Goal: Task Accomplishment & Management: Manage account settings

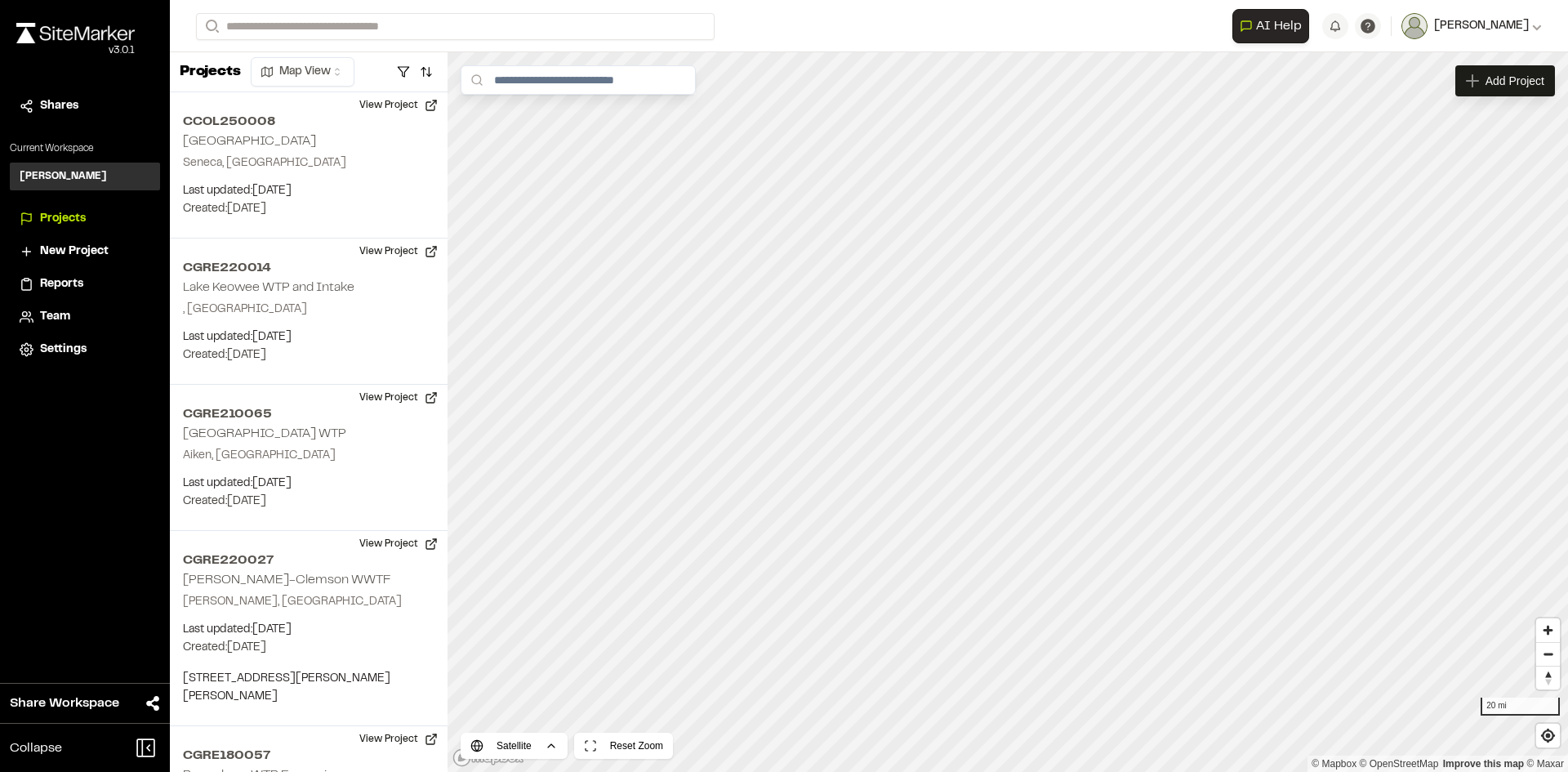
click at [1530, 27] on div "[PERSON_NAME]" at bounding box center [1486, 26] width 115 height 18
click at [1538, 28] on icon at bounding box center [1537, 26] width 10 height 10
click at [44, 709] on span "Share Workspace" at bounding box center [65, 703] width 109 height 20
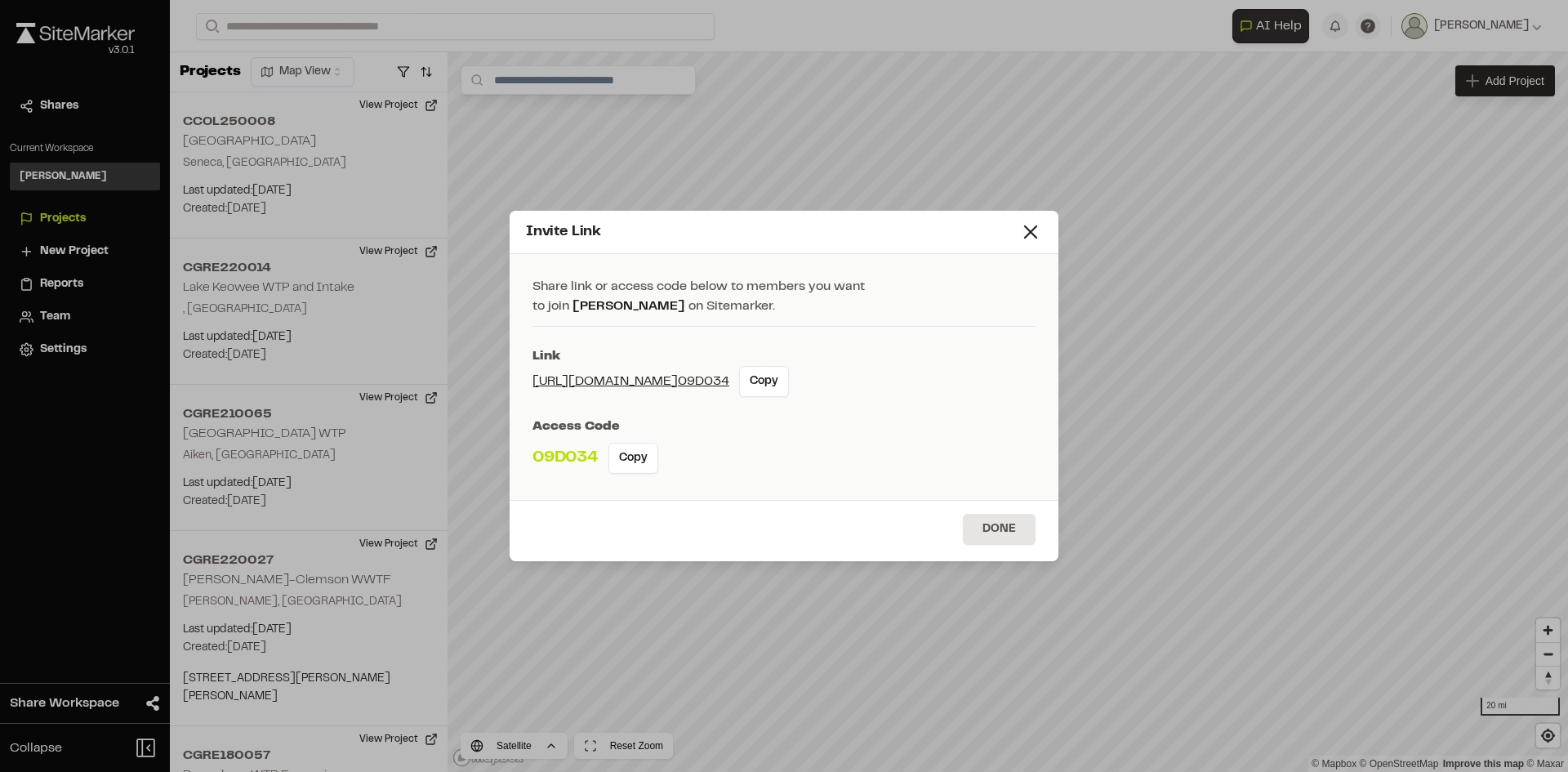
click at [93, 106] on div "Invite Link Share link or access code below to members you want to join [PERSON…" at bounding box center [784, 386] width 1568 height 772
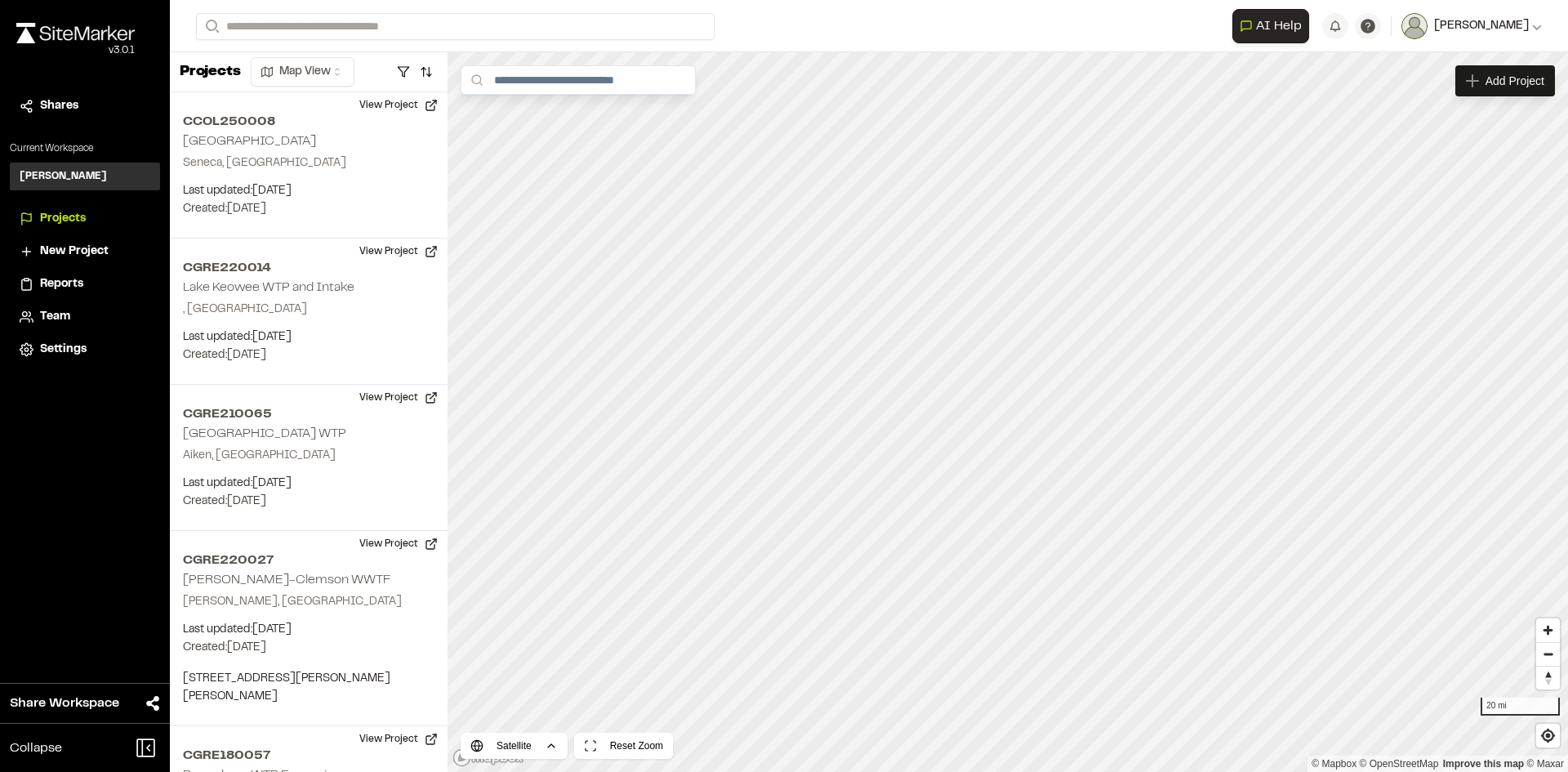
click at [1428, 37] on img at bounding box center [1415, 26] width 26 height 26
click at [46, 310] on span "Team" at bounding box center [56, 317] width 30 height 18
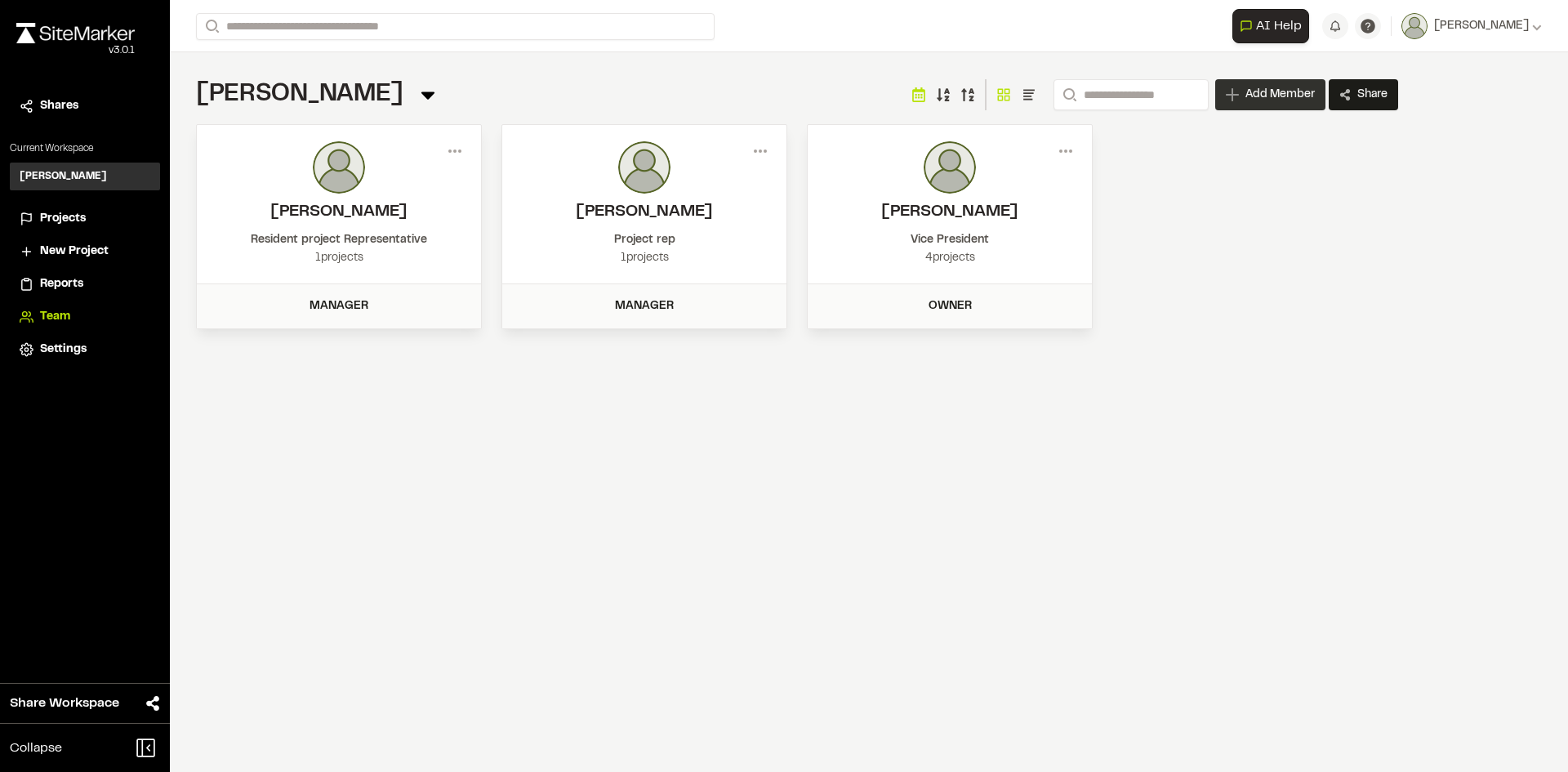
click at [1292, 82] on div "Add Member" at bounding box center [1271, 94] width 110 height 31
drag, startPoint x: 509, startPoint y: 382, endPoint x: 521, endPoint y: 378, distance: 12.6
click at [521, 378] on div "Invite New Team Member * Required Name Email * Password Password Info Password …" at bounding box center [784, 399] width 1568 height 772
click at [1282, 92] on span "Add Member" at bounding box center [1279, 95] width 69 height 16
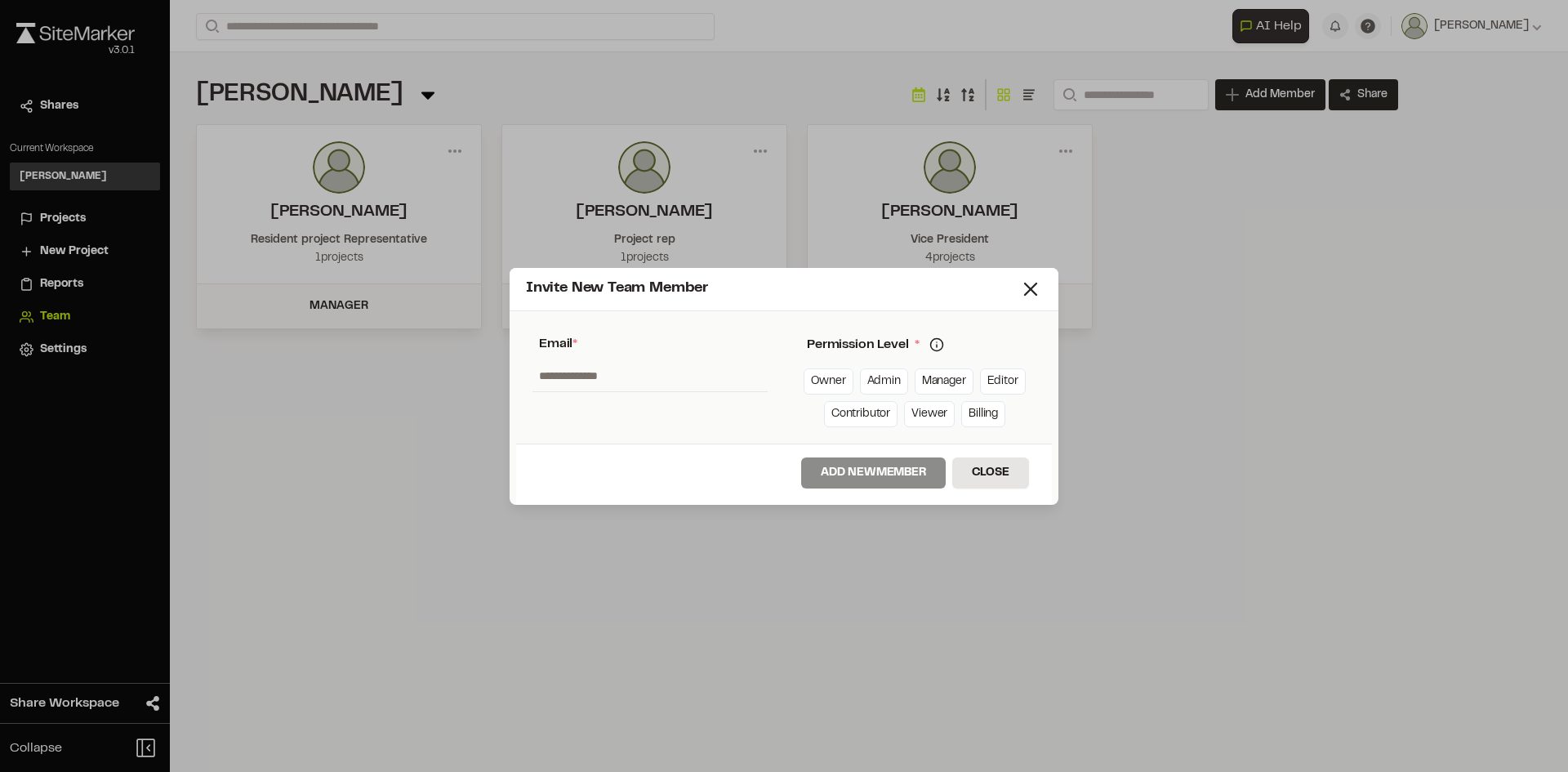
click at [640, 387] on input "text" at bounding box center [650, 375] width 236 height 31
type input "*"
type input "**********"
click at [883, 366] on div "Owner Admin Manager Editor Contributor Viewer Billing" at bounding box center [918, 394] width 236 height 65
click at [891, 374] on link "Admin" at bounding box center [884, 381] width 48 height 26
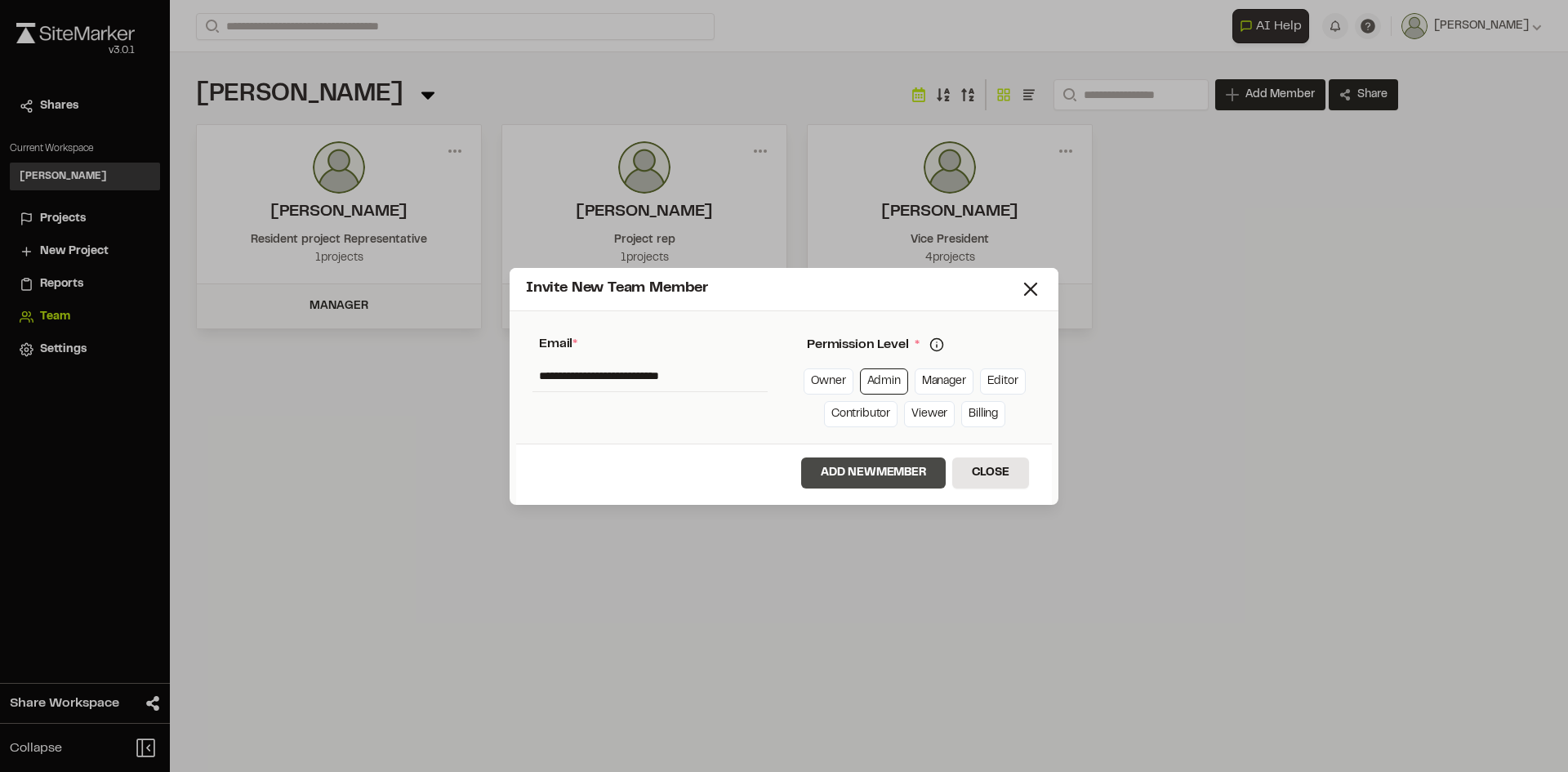
click at [848, 460] on button "Add New Member" at bounding box center [873, 473] width 144 height 31
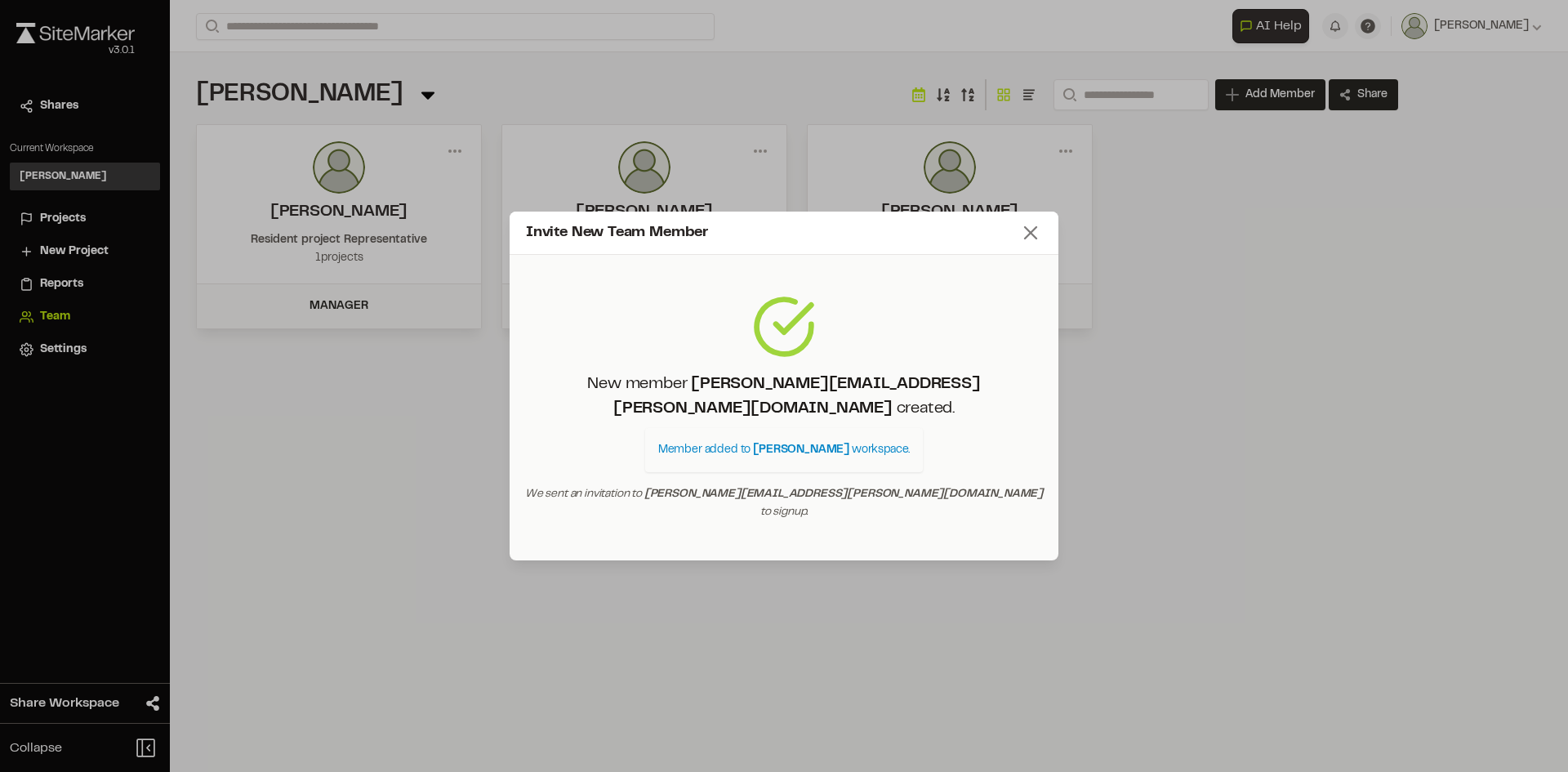
click at [1041, 244] on icon at bounding box center [1031, 233] width 23 height 23
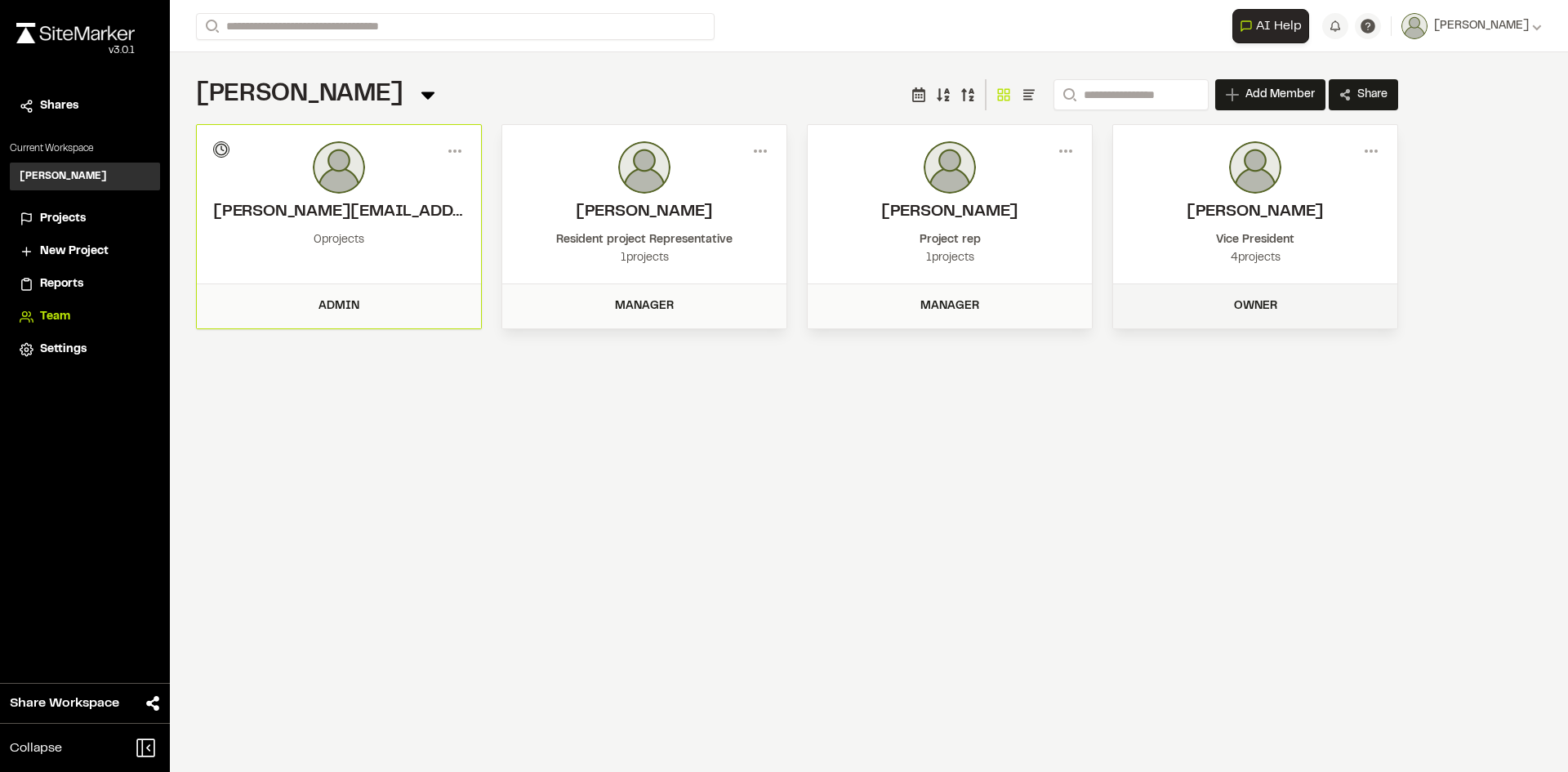
click at [1213, 306] on div "Owner" at bounding box center [1255, 306] width 264 height 18
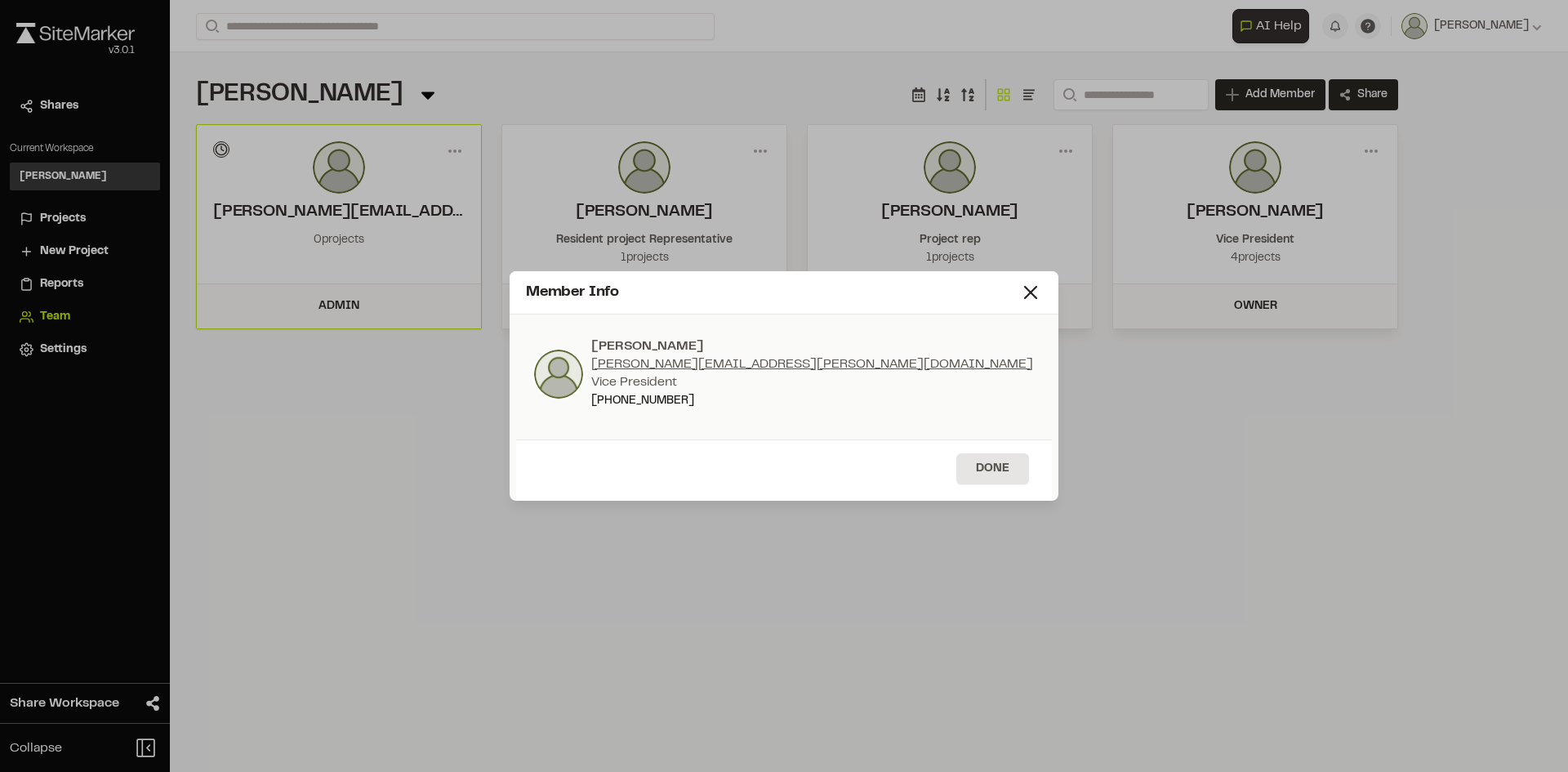
click at [759, 746] on div "Member Info [PERSON_NAME] [PERSON_NAME][EMAIL_ADDRESS][PERSON_NAME][DOMAIN_NAME…" at bounding box center [784, 386] width 1568 height 772
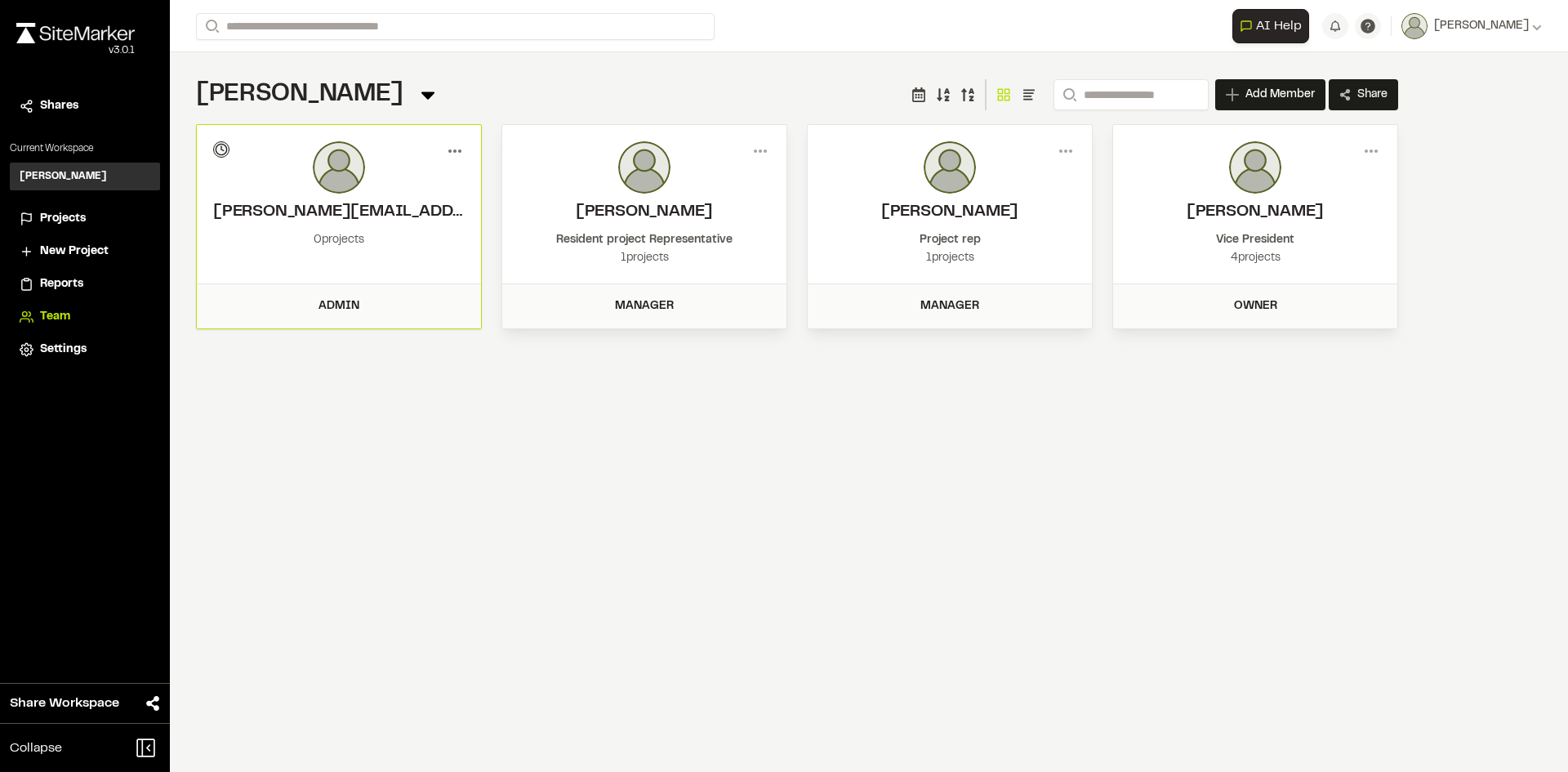
click at [455, 149] on icon at bounding box center [454, 150] width 26 height 26
click at [368, 203] on button "Edit User" at bounding box center [396, 210] width 142 height 24
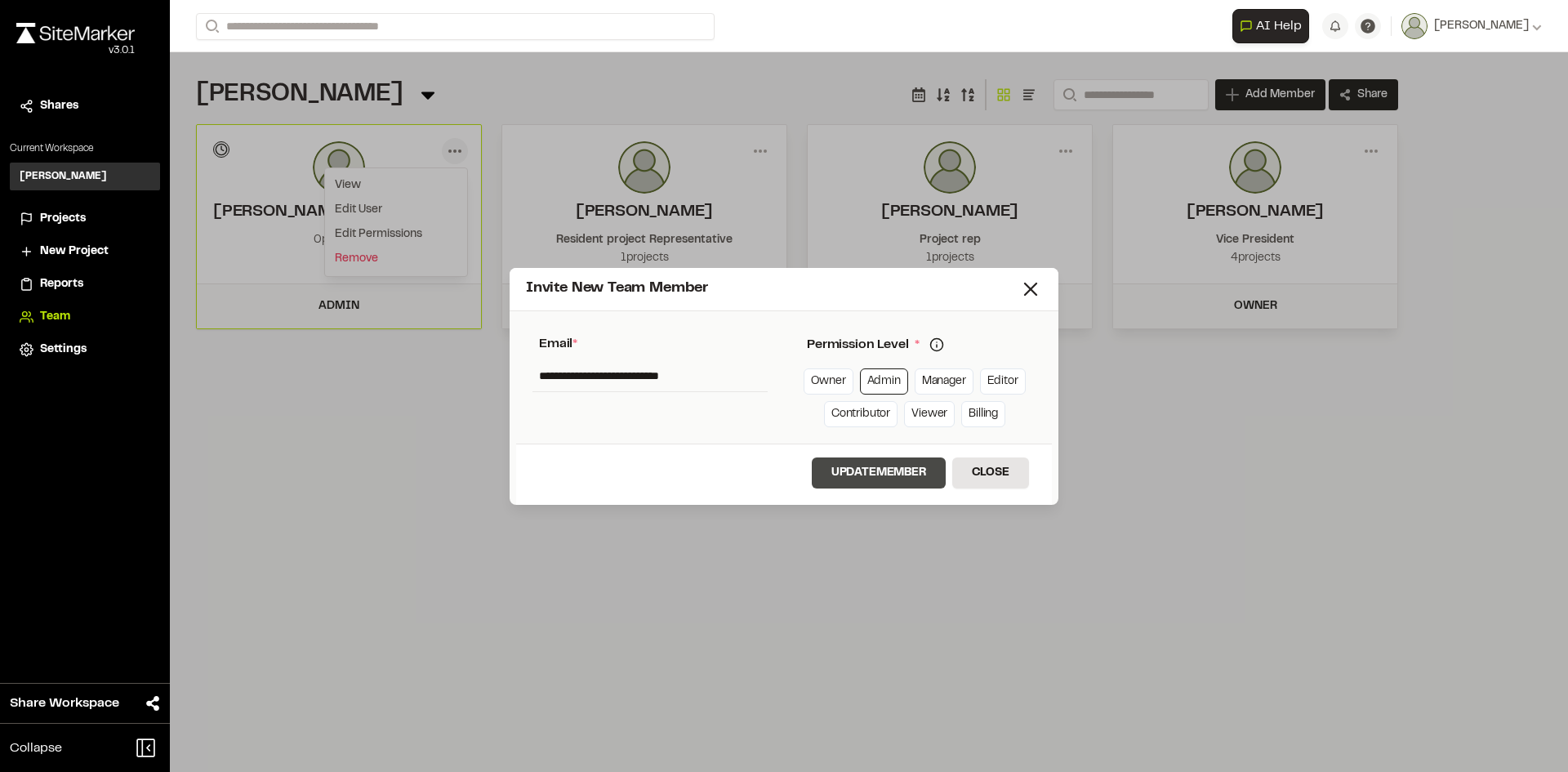
click at [915, 468] on button "Update Member" at bounding box center [879, 473] width 134 height 31
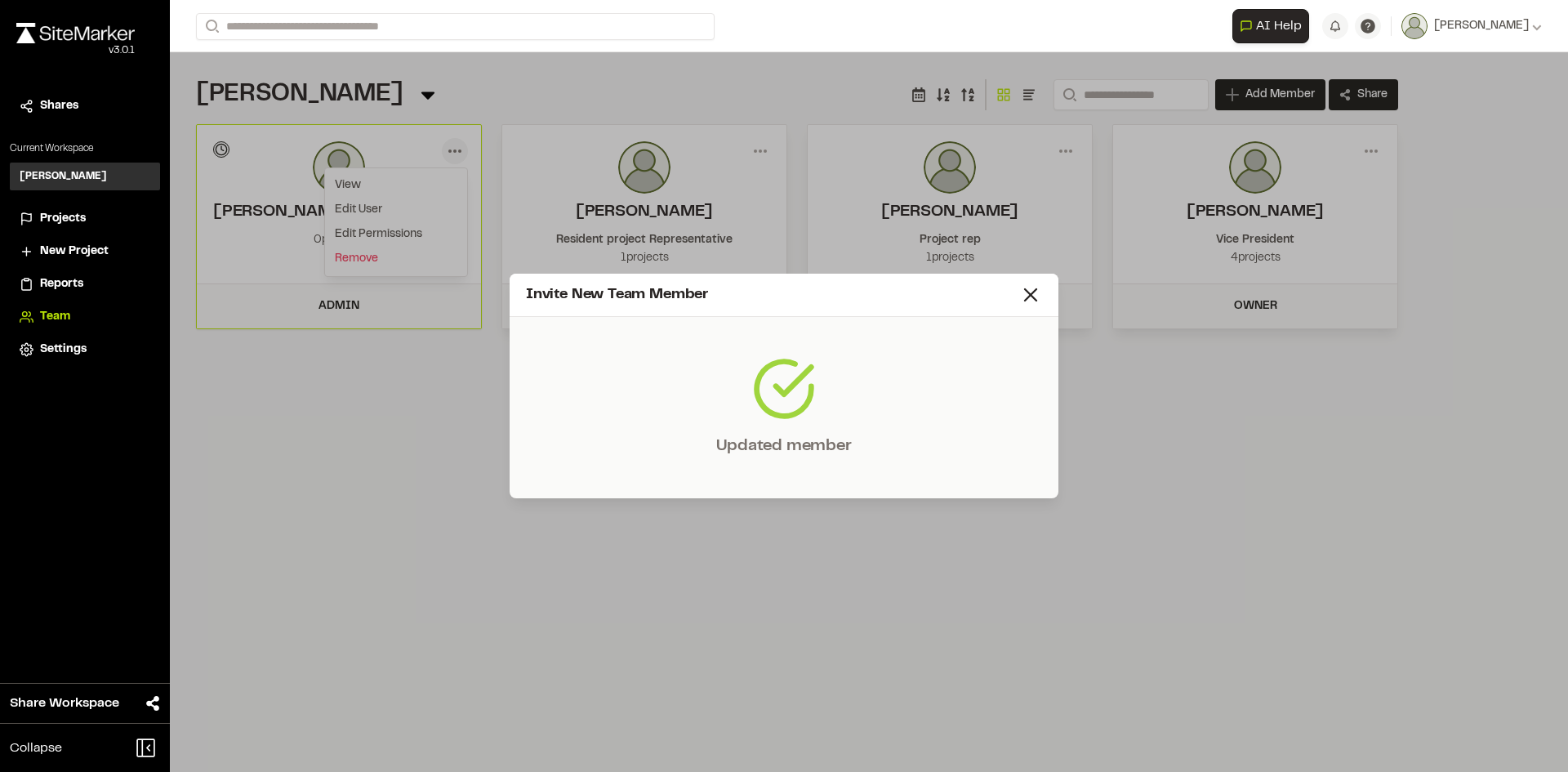
click at [350, 227] on div "Invite New Team Member Updated member" at bounding box center [784, 386] width 1568 height 772
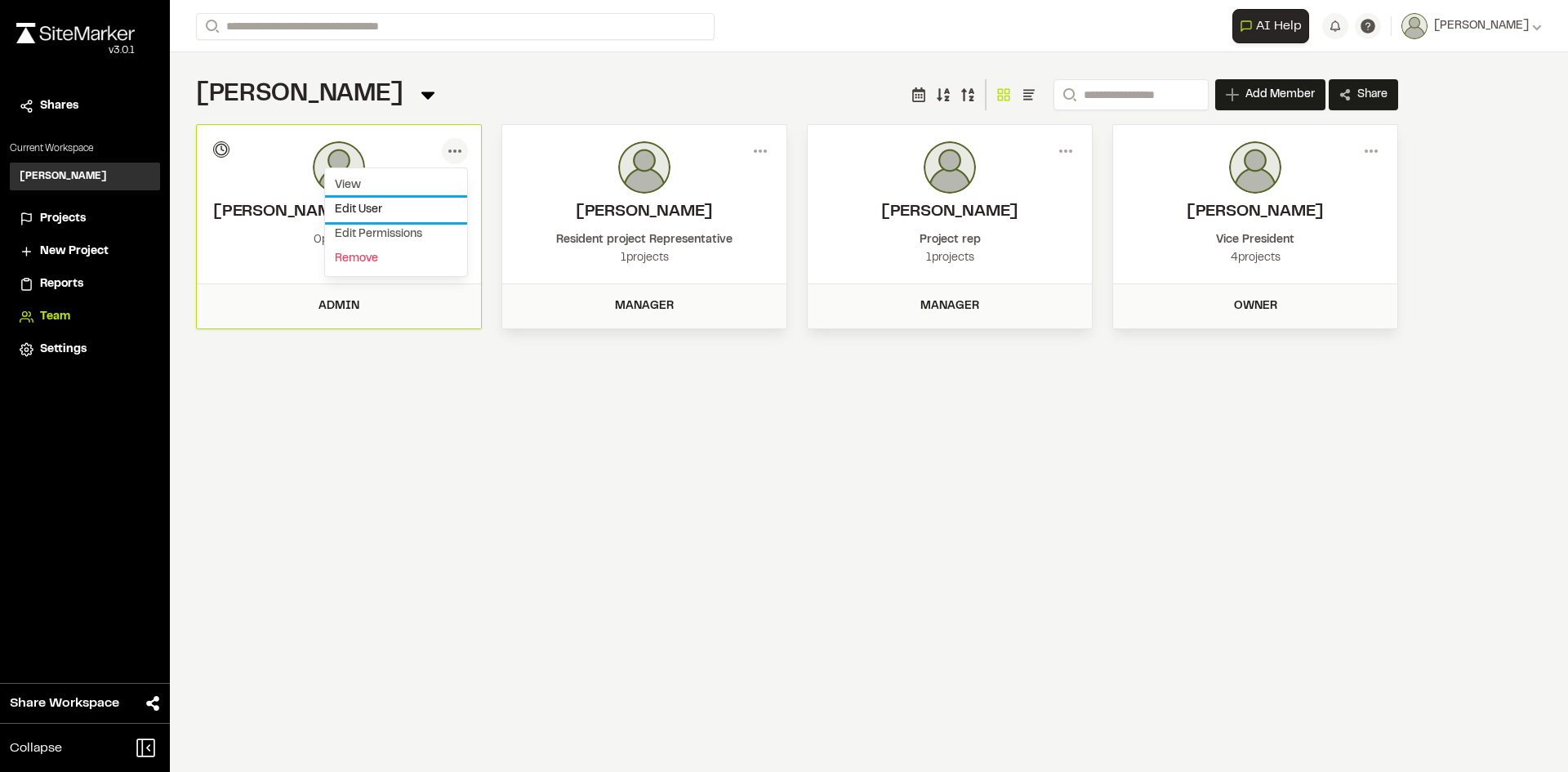
click at [343, 204] on button "Edit User" at bounding box center [396, 210] width 142 height 24
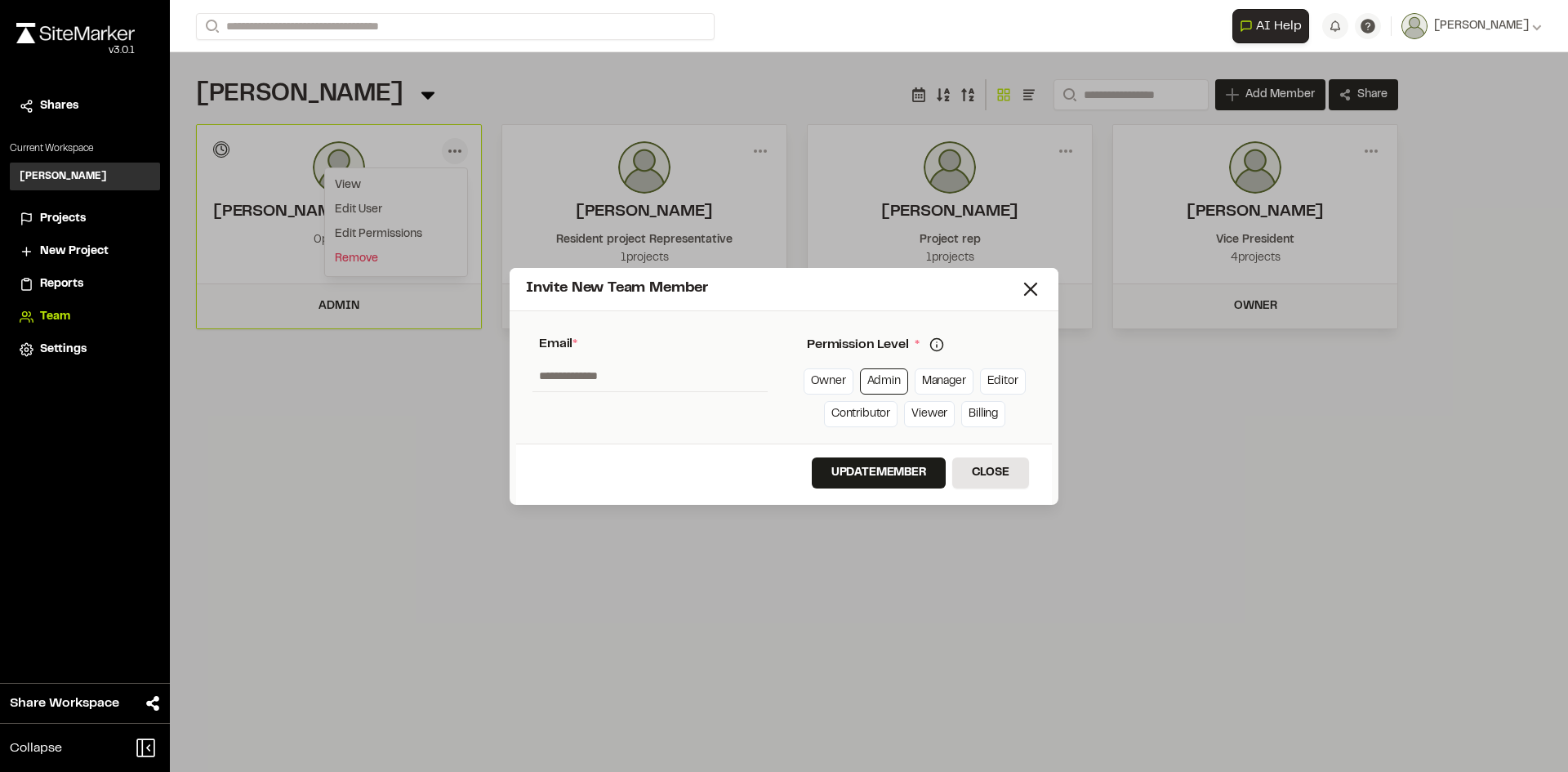
click at [360, 243] on div "Invite New Team Member * Required Name Email * Password Password Info Password …" at bounding box center [784, 386] width 1568 height 772
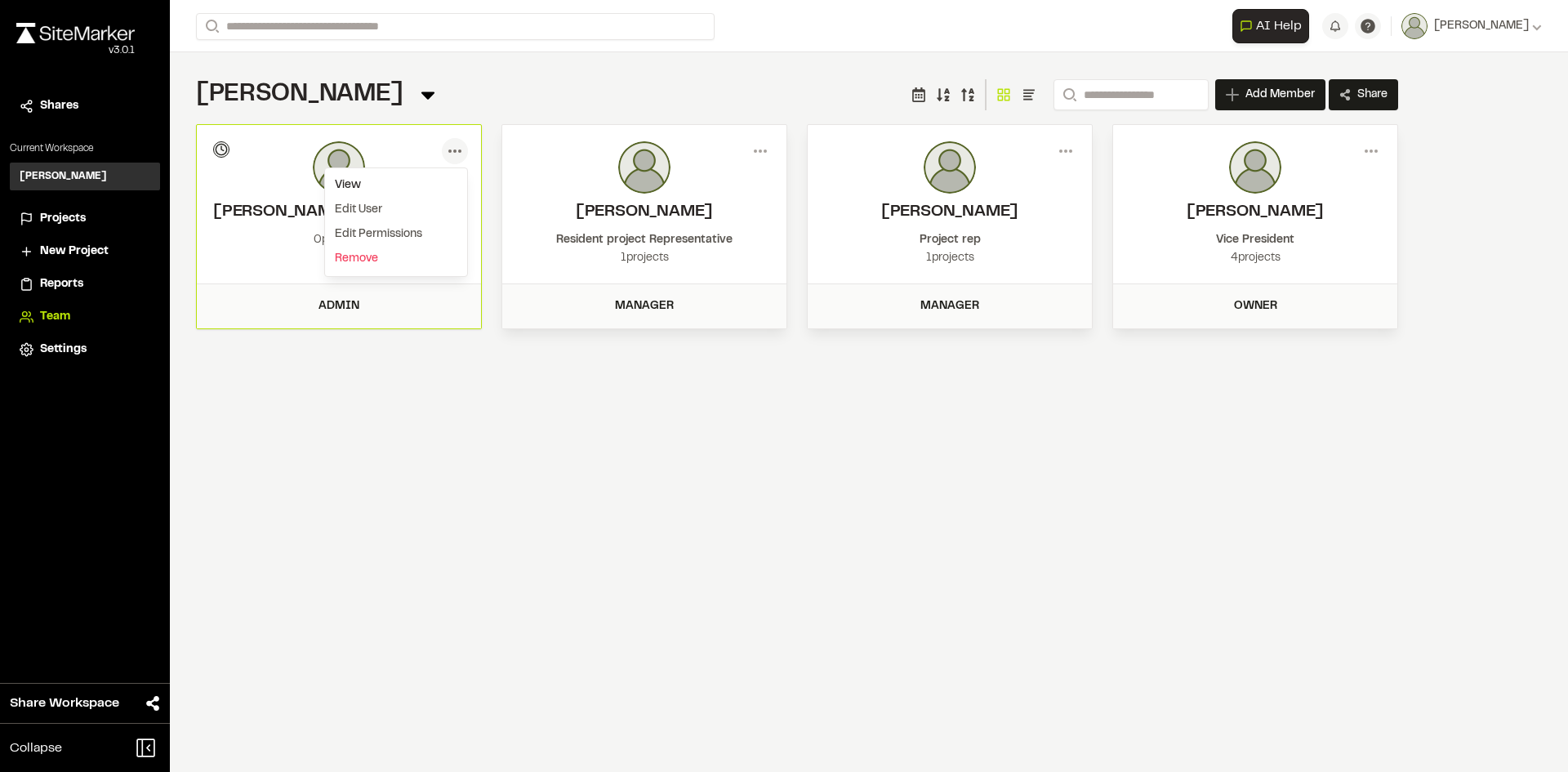
click at [360, 190] on div "View" at bounding box center [396, 184] width 142 height 24
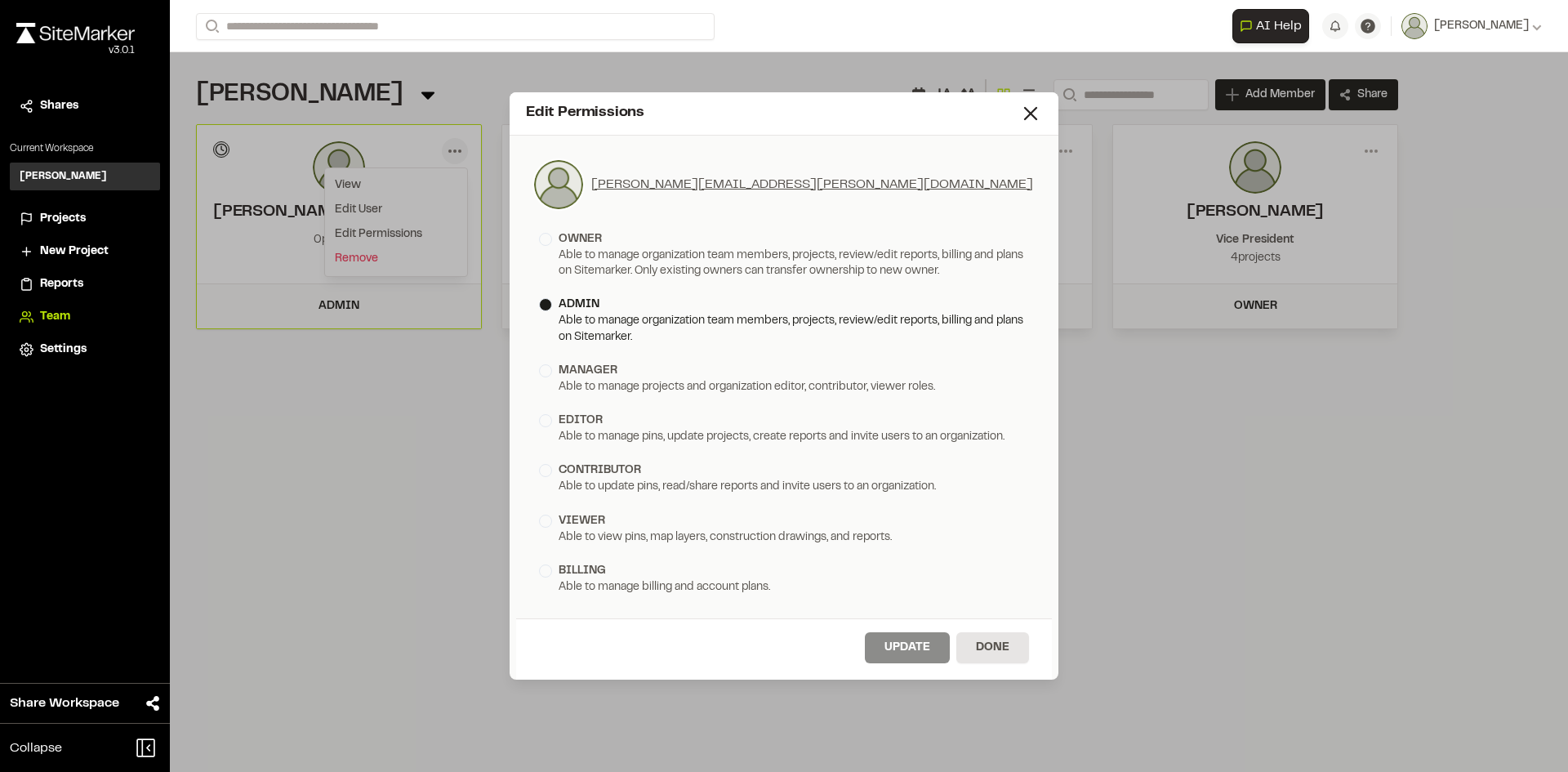
click at [702, 309] on div "admin" at bounding box center [784, 305] width 490 height 18
click at [1004, 641] on button "Done" at bounding box center [993, 648] width 73 height 31
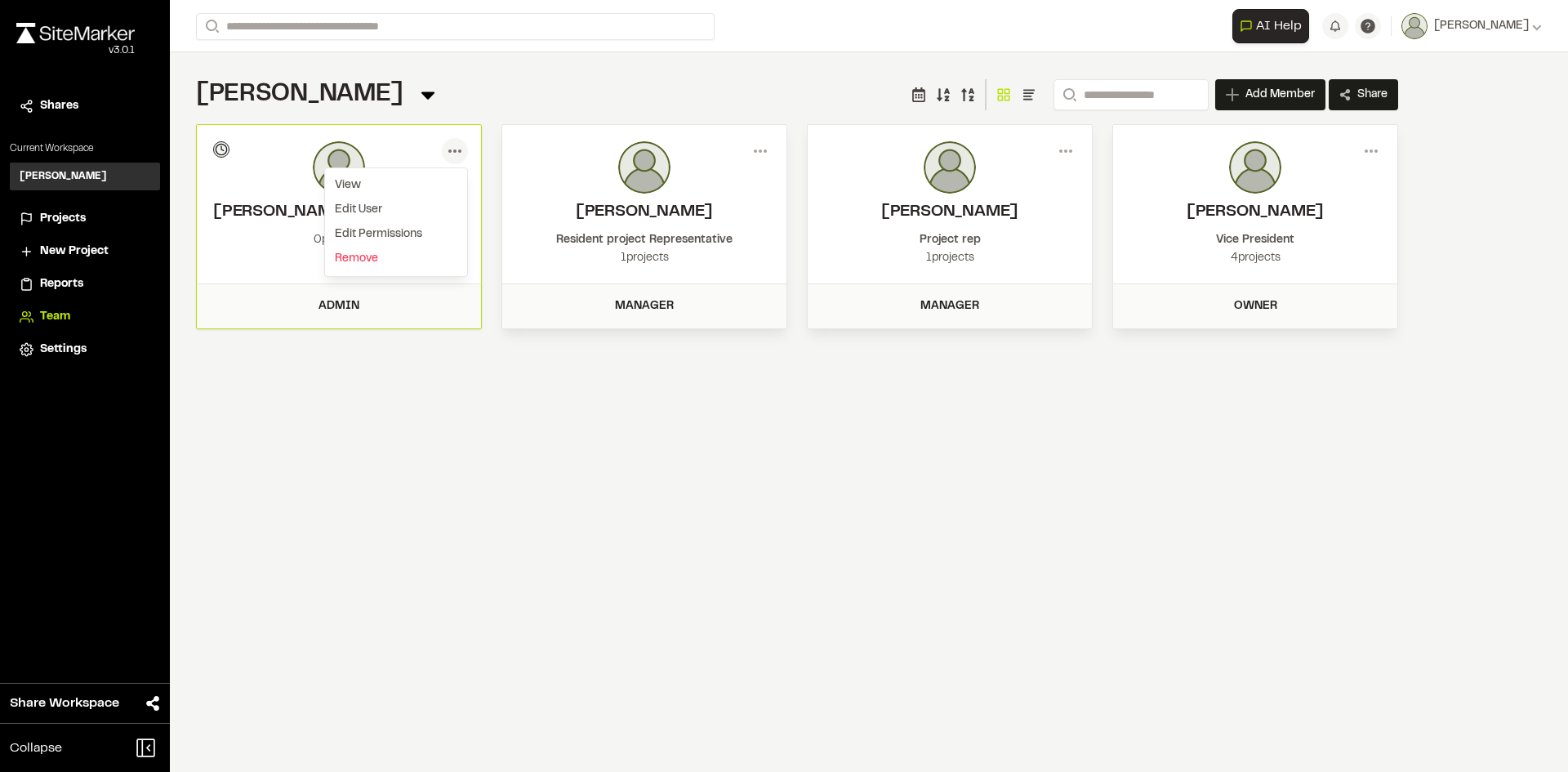
click at [624, 575] on div "**********" at bounding box center [869, 386] width 1399 height 772
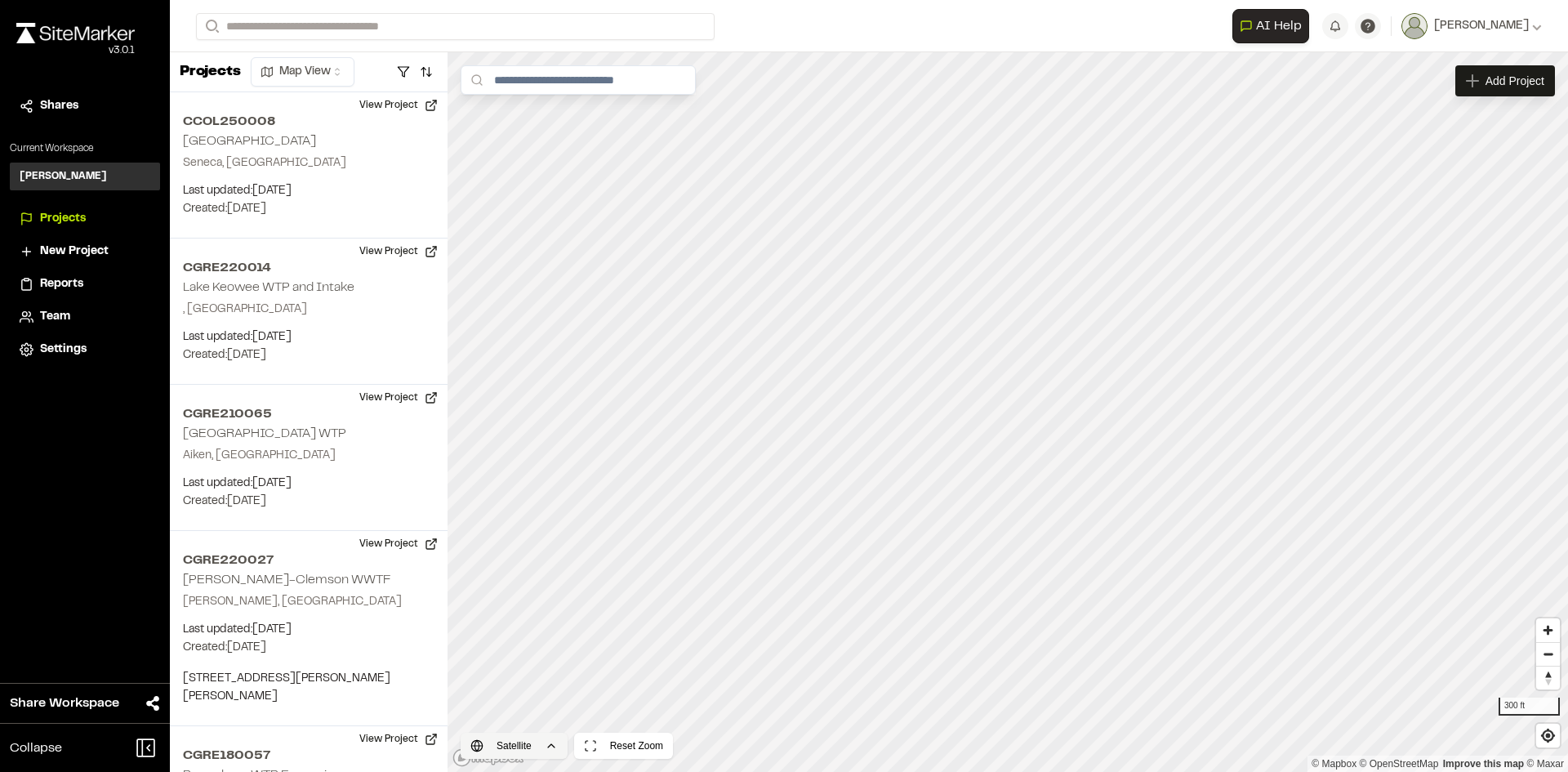
click at [530, 746] on html "**********" at bounding box center [784, 386] width 1568 height 772
click at [526, 680] on div "Road" at bounding box center [514, 683] width 97 height 28
click at [523, 753] on div "Loading map... Add Project Road Reset Zoom 300 ft © Mapbox © OpenStreetMap Impr…" at bounding box center [1008, 411] width 1121 height 719
click at [519, 708] on span "Satellite" at bounding box center [513, 711] width 41 height 18
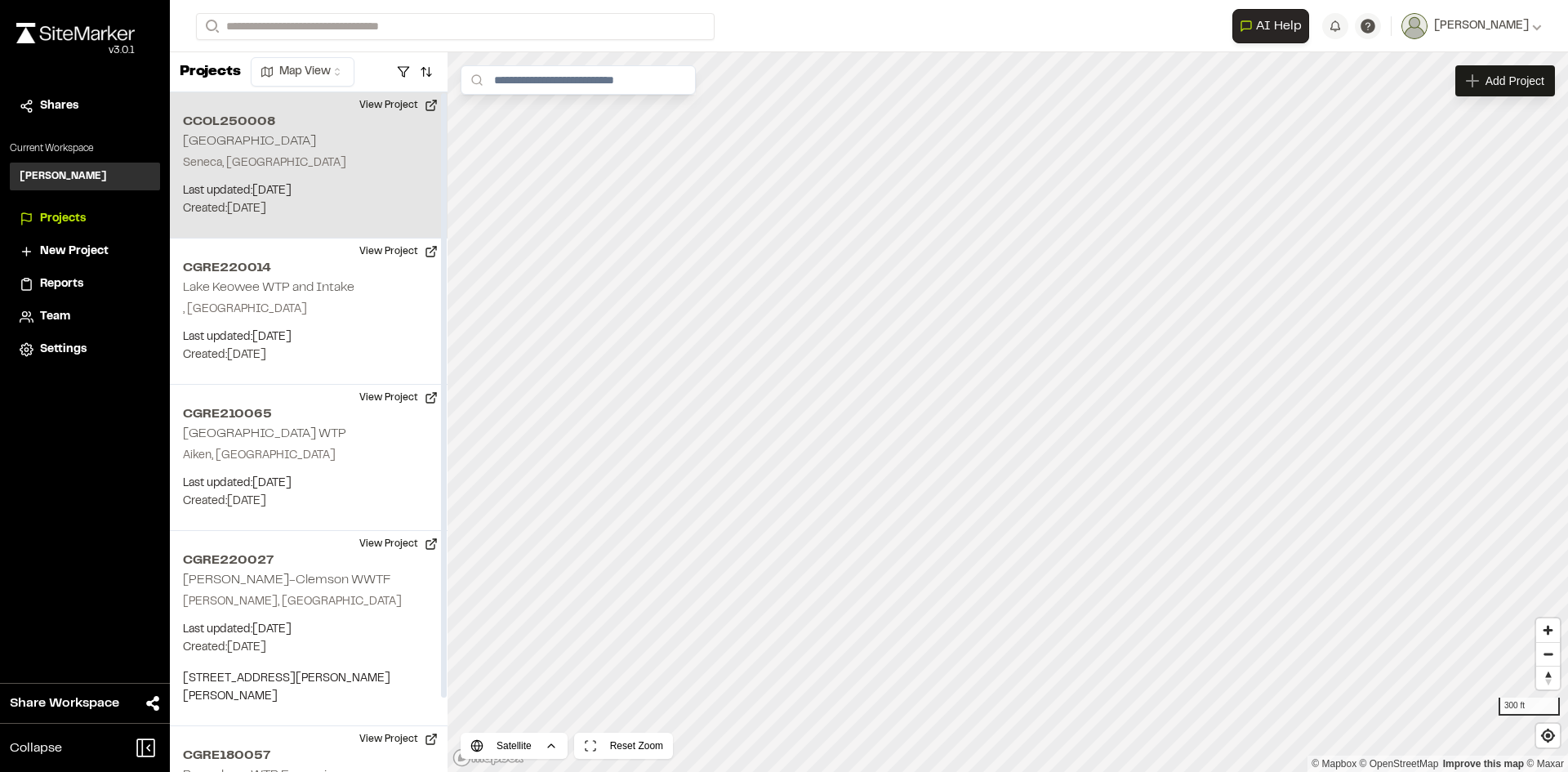
click at [335, 180] on div "CCOL250008 Hartwell Ridge Seneca, SC Last updated: Sep 17, 2025 Budget: $ Creat…" at bounding box center [309, 165] width 278 height 146
click at [582, 69] on div "Map Layers" at bounding box center [550, 81] width 100 height 31
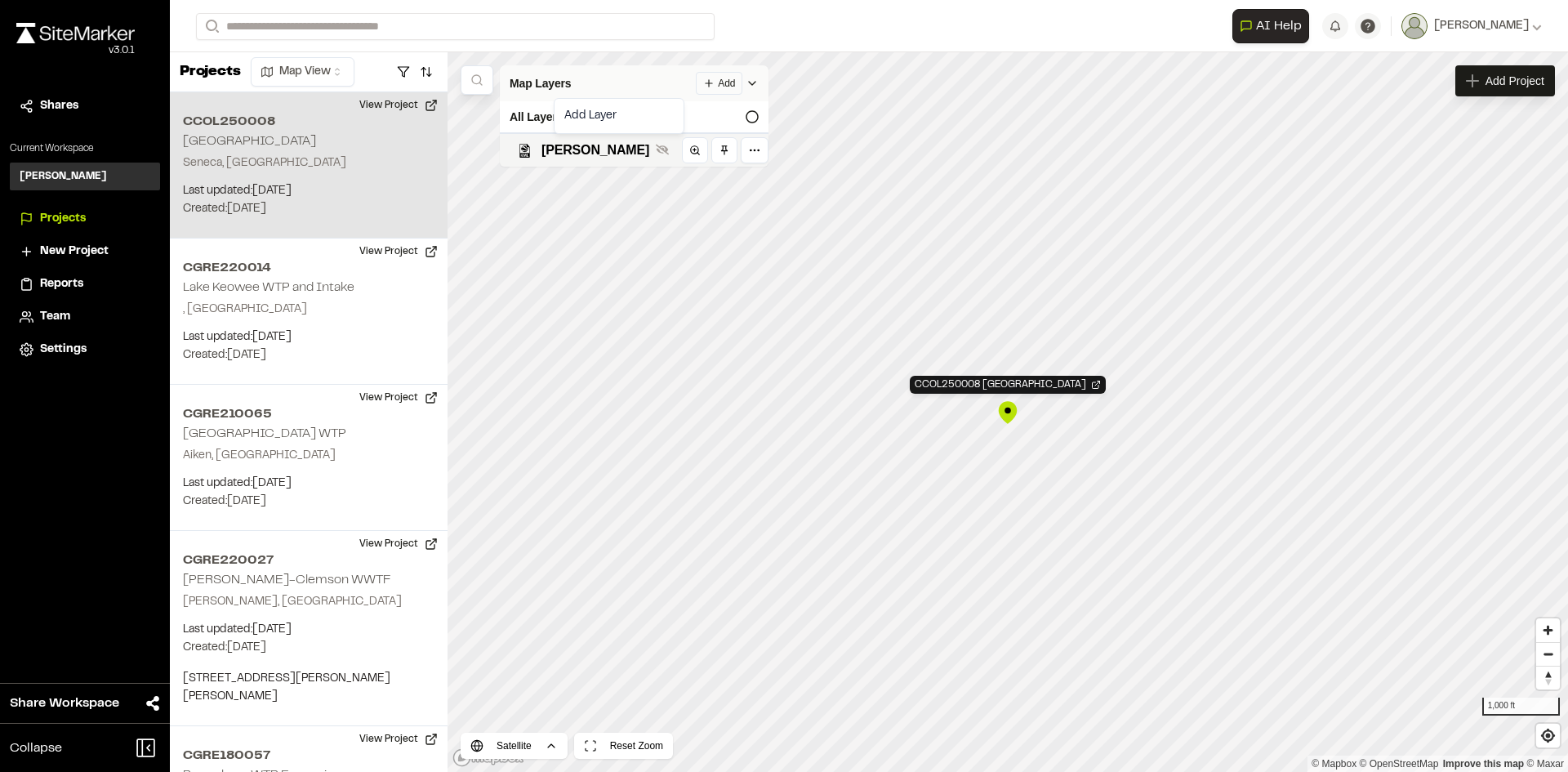
click at [652, 78] on html "**********" at bounding box center [784, 386] width 1568 height 772
click at [653, 112] on link "Add Layer" at bounding box center [619, 116] width 123 height 28
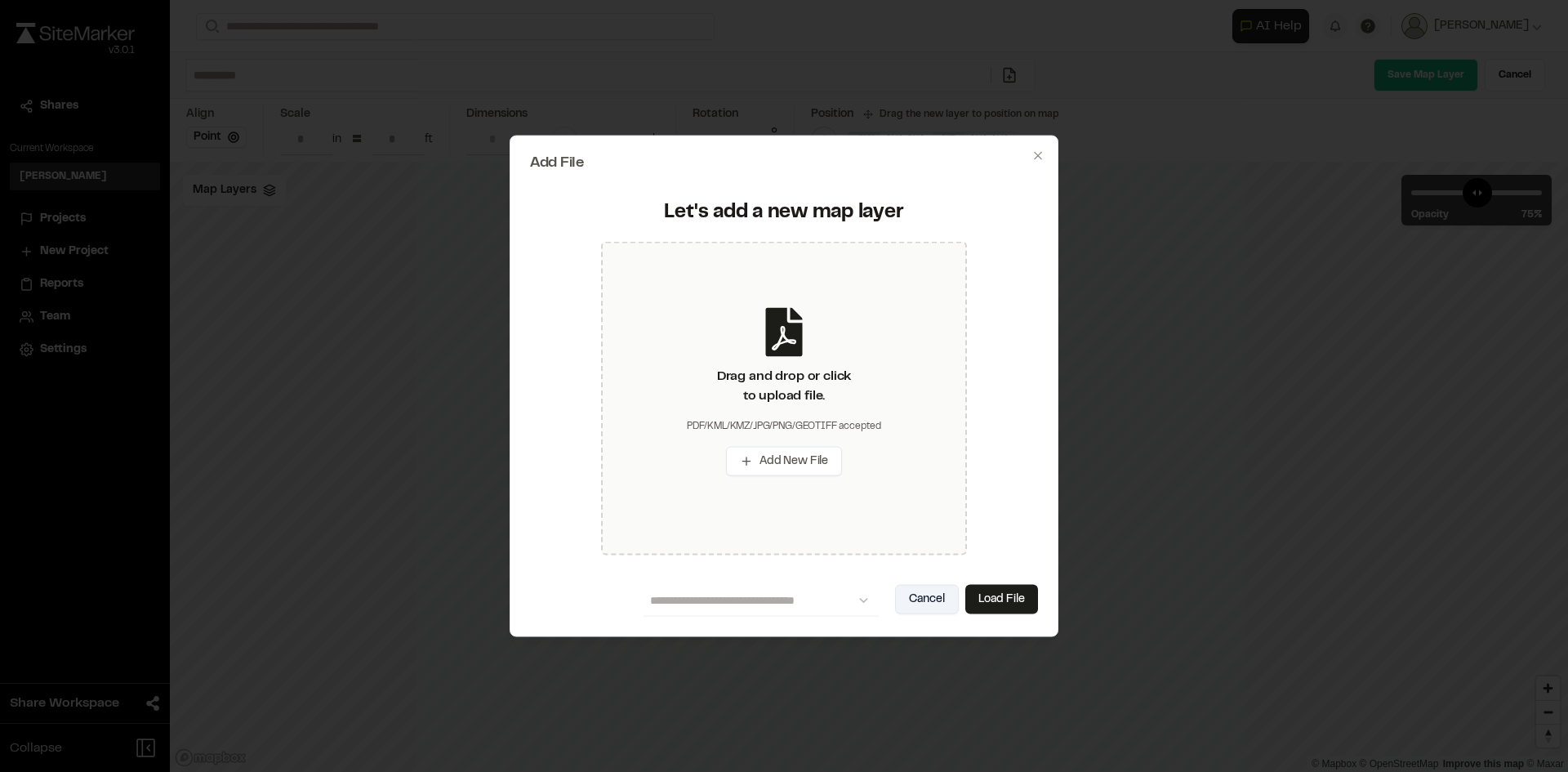
click at [914, 605] on button "Cancel" at bounding box center [926, 599] width 64 height 30
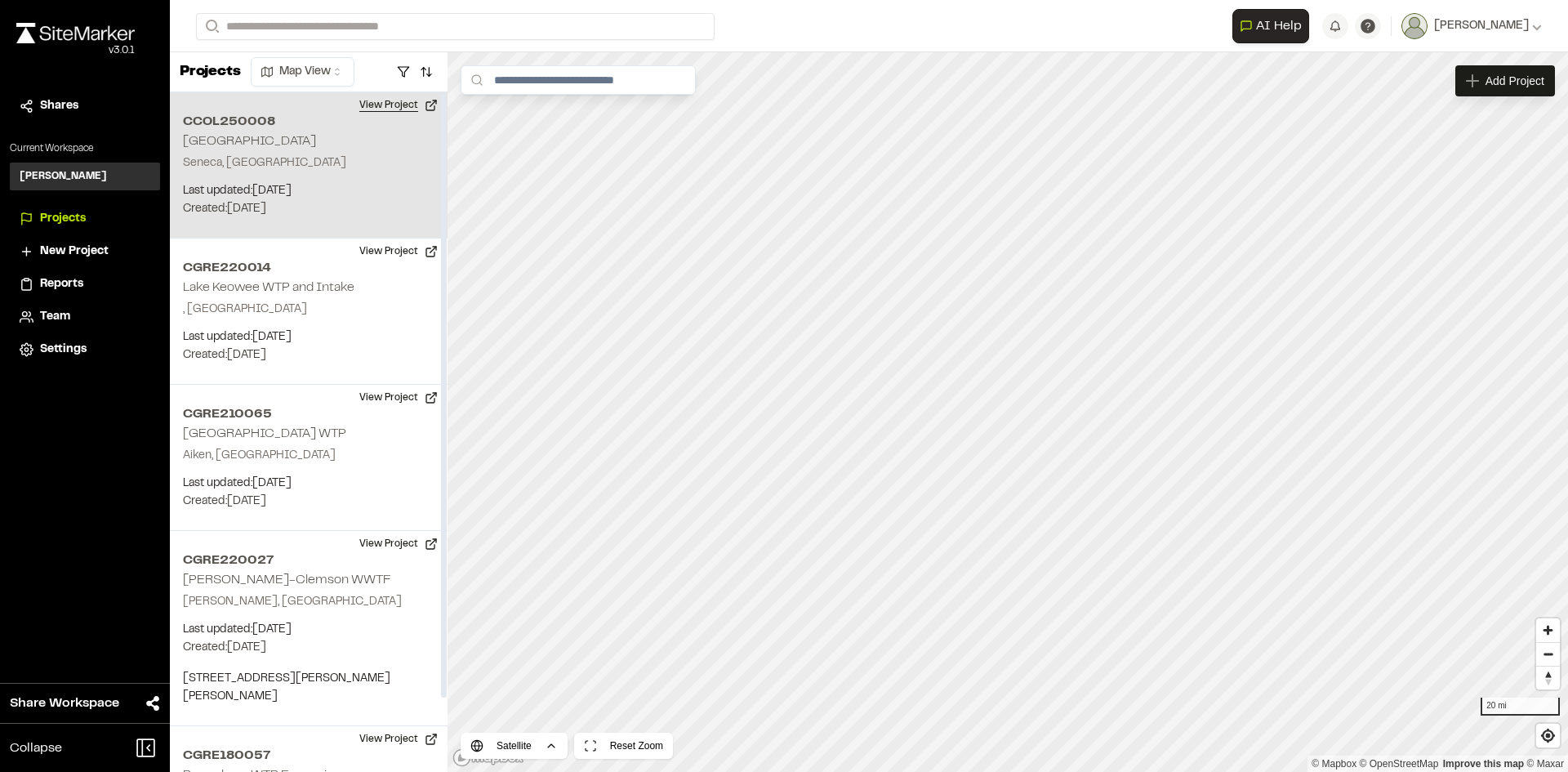
click at [400, 109] on button "View Project" at bounding box center [398, 105] width 98 height 26
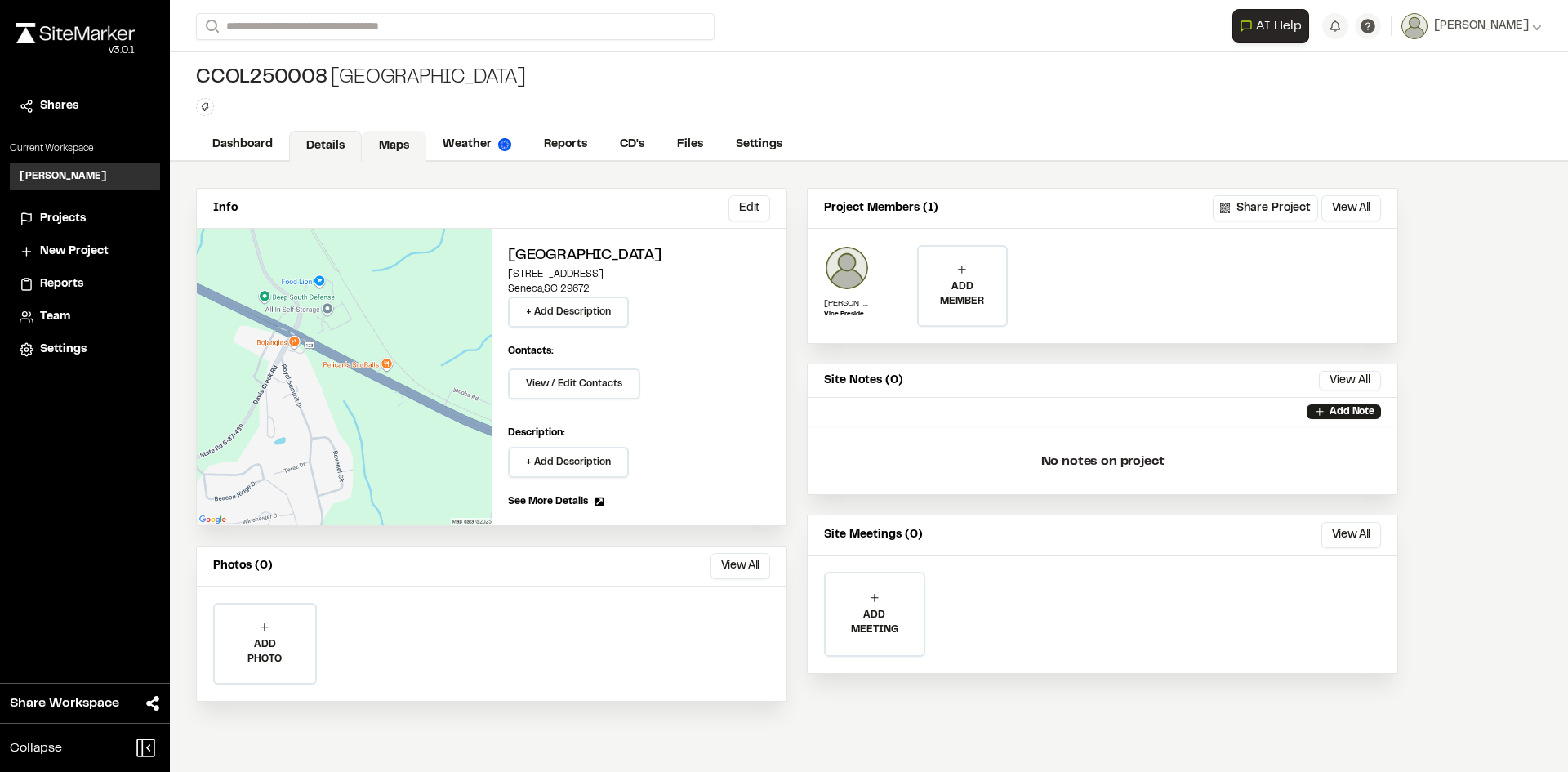
click at [399, 129] on div "Dashboard Details Maps Weather Reports CD's Files Settings" at bounding box center [869, 145] width 1399 height 32
click at [387, 150] on link "Maps" at bounding box center [394, 146] width 65 height 31
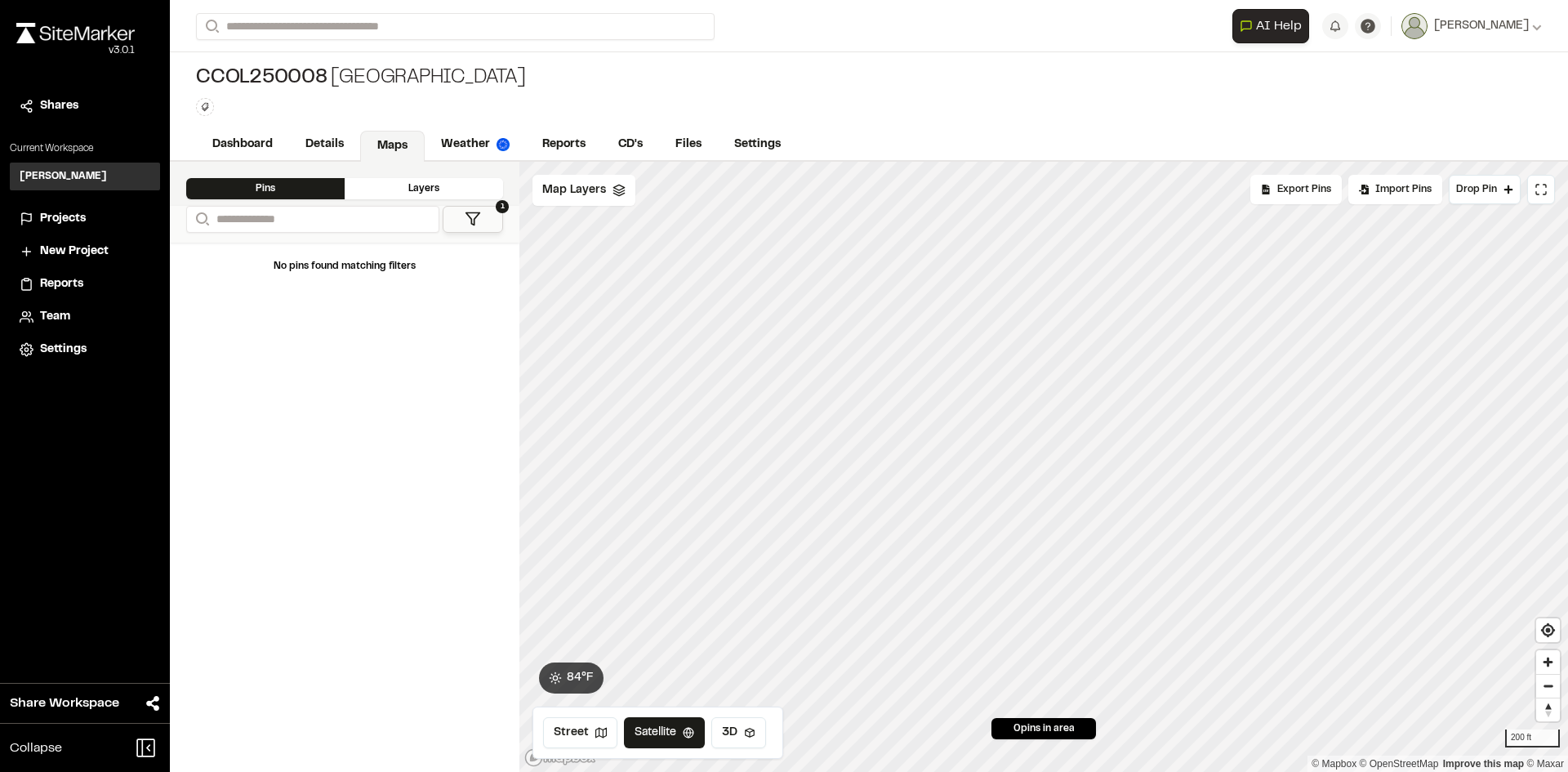
click at [383, 196] on div "Layers" at bounding box center [424, 189] width 159 height 21
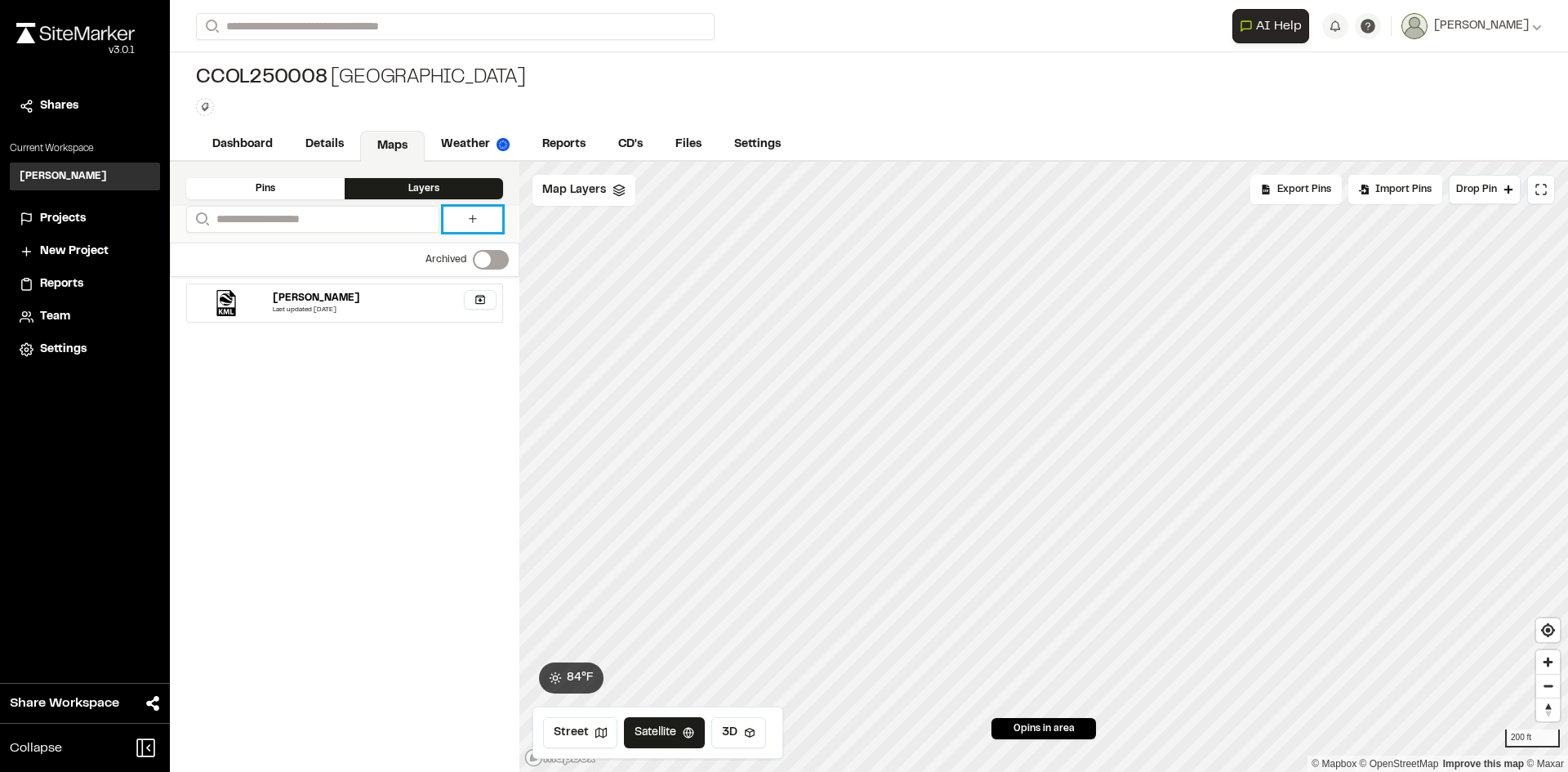
click at [467, 220] on icon at bounding box center [473, 219] width 13 height 13
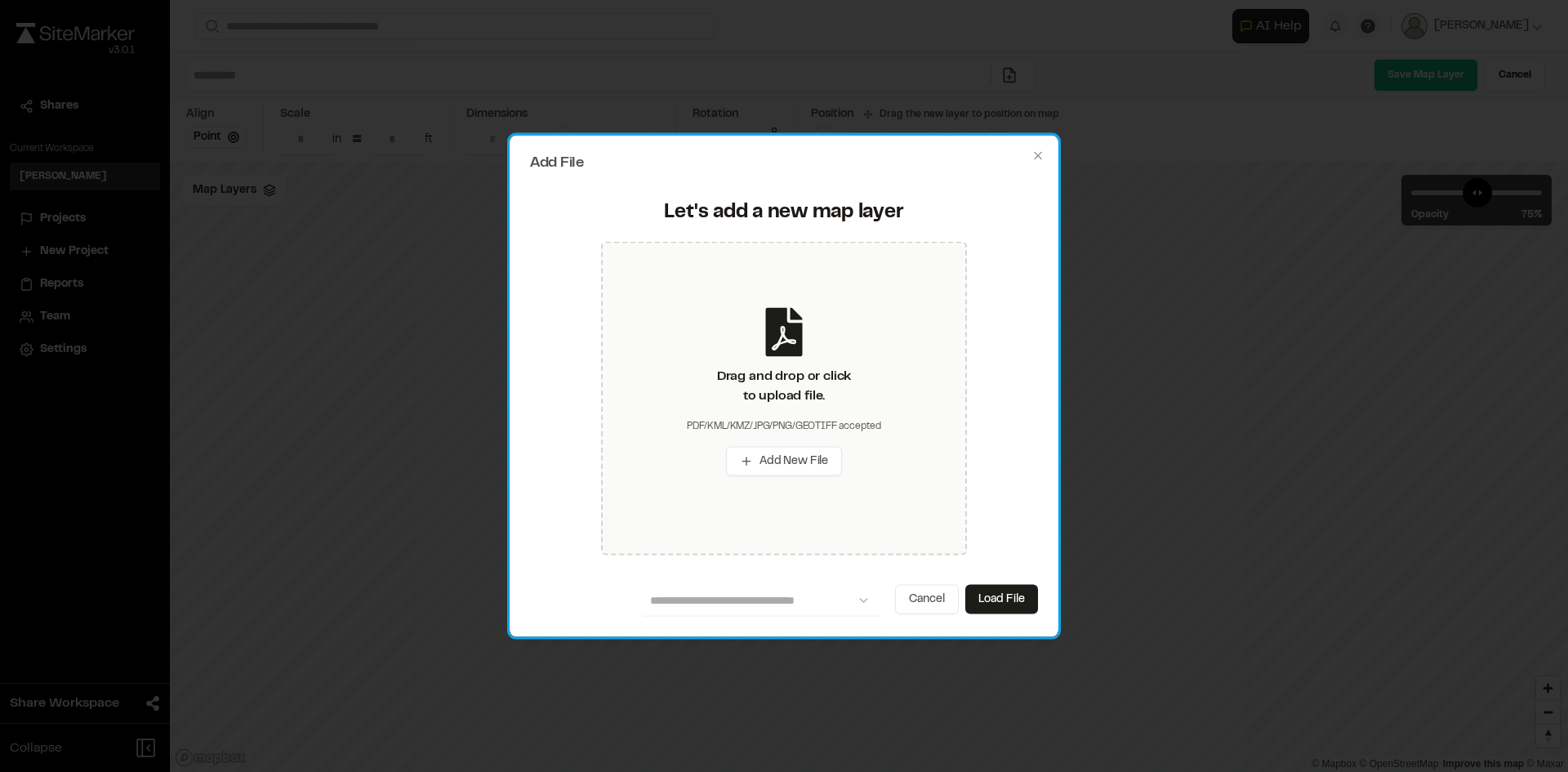
click at [1046, 148] on div "**********" at bounding box center [784, 385] width 549 height 502
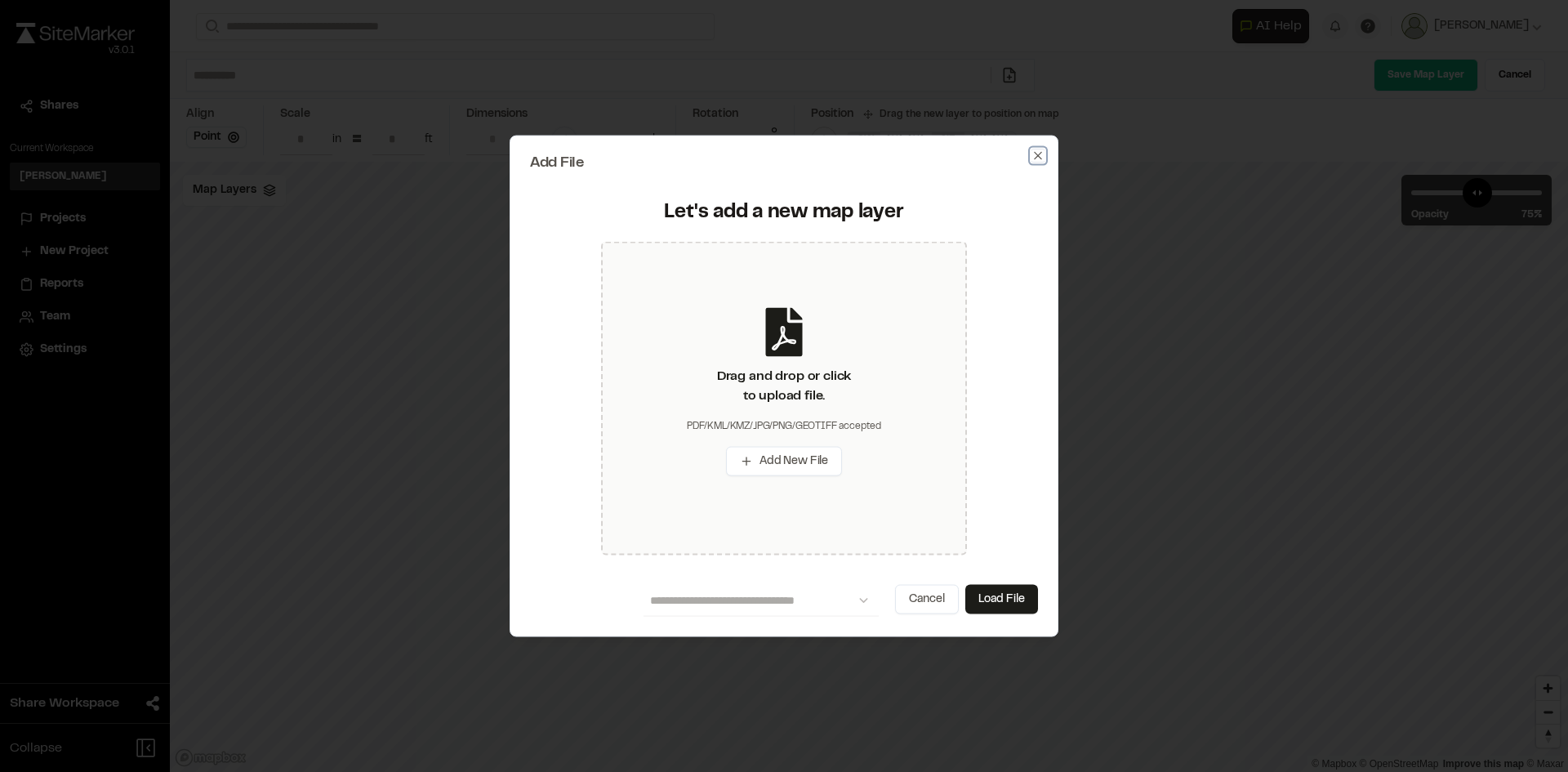
click at [1043, 159] on icon "button" at bounding box center [1038, 155] width 13 height 13
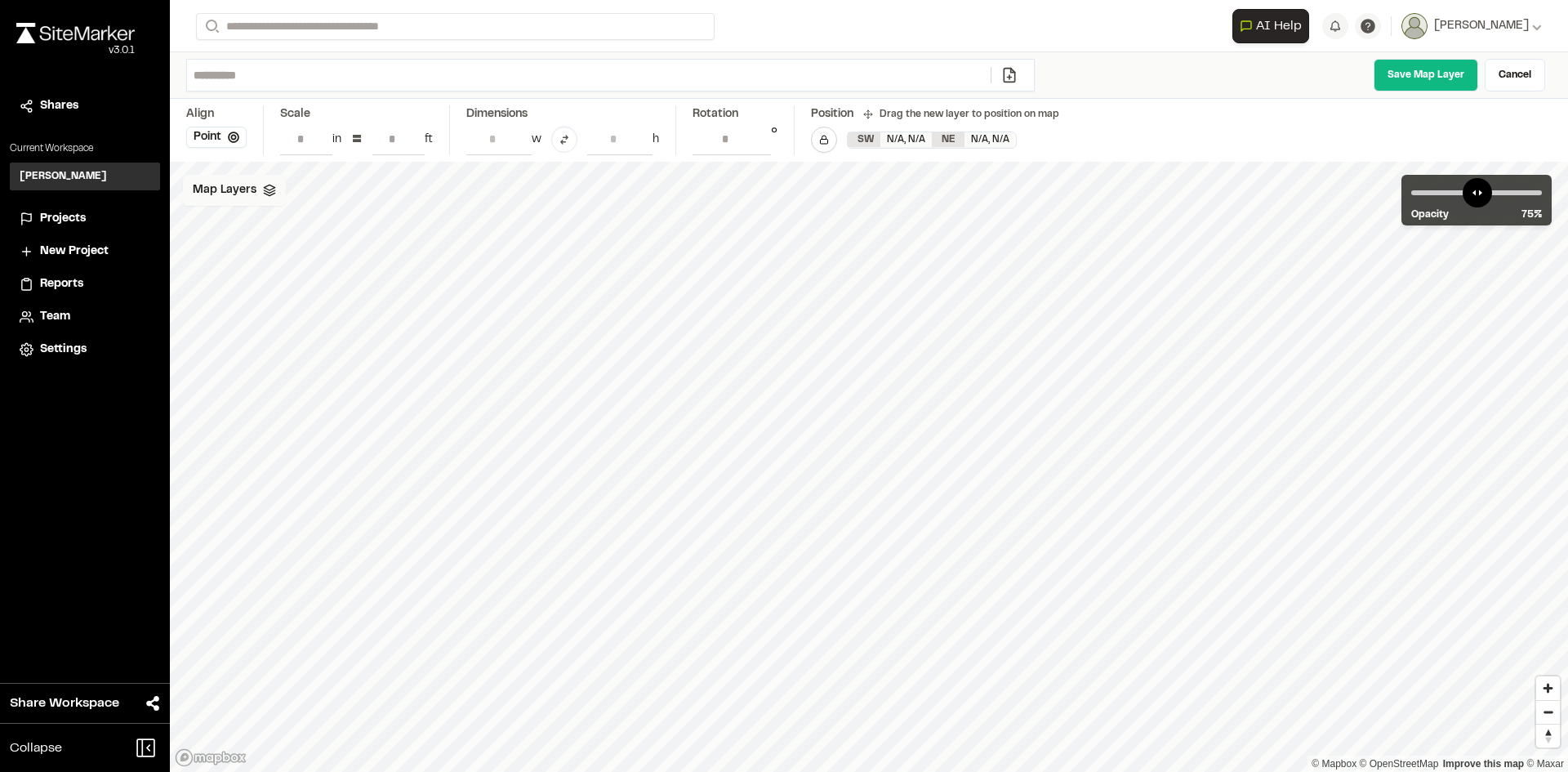
click at [232, 190] on span "Map Layers" at bounding box center [224, 190] width 64 height 18
click at [232, 190] on span "Map Layers" at bounding box center [224, 193] width 64 height 18
click at [1538, 81] on link "Cancel" at bounding box center [1514, 75] width 60 height 32
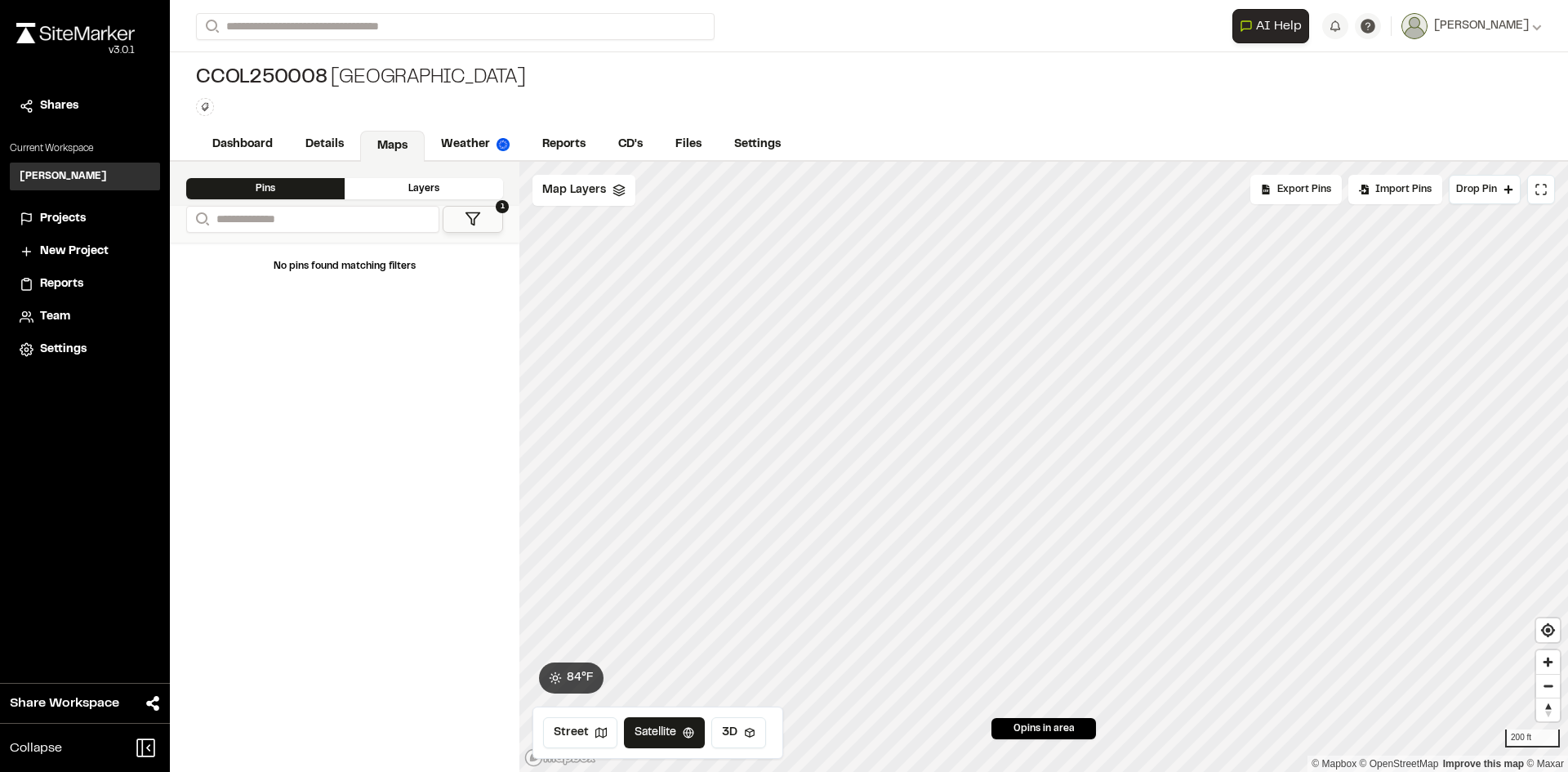
click at [429, 193] on div "Layers" at bounding box center [424, 189] width 159 height 21
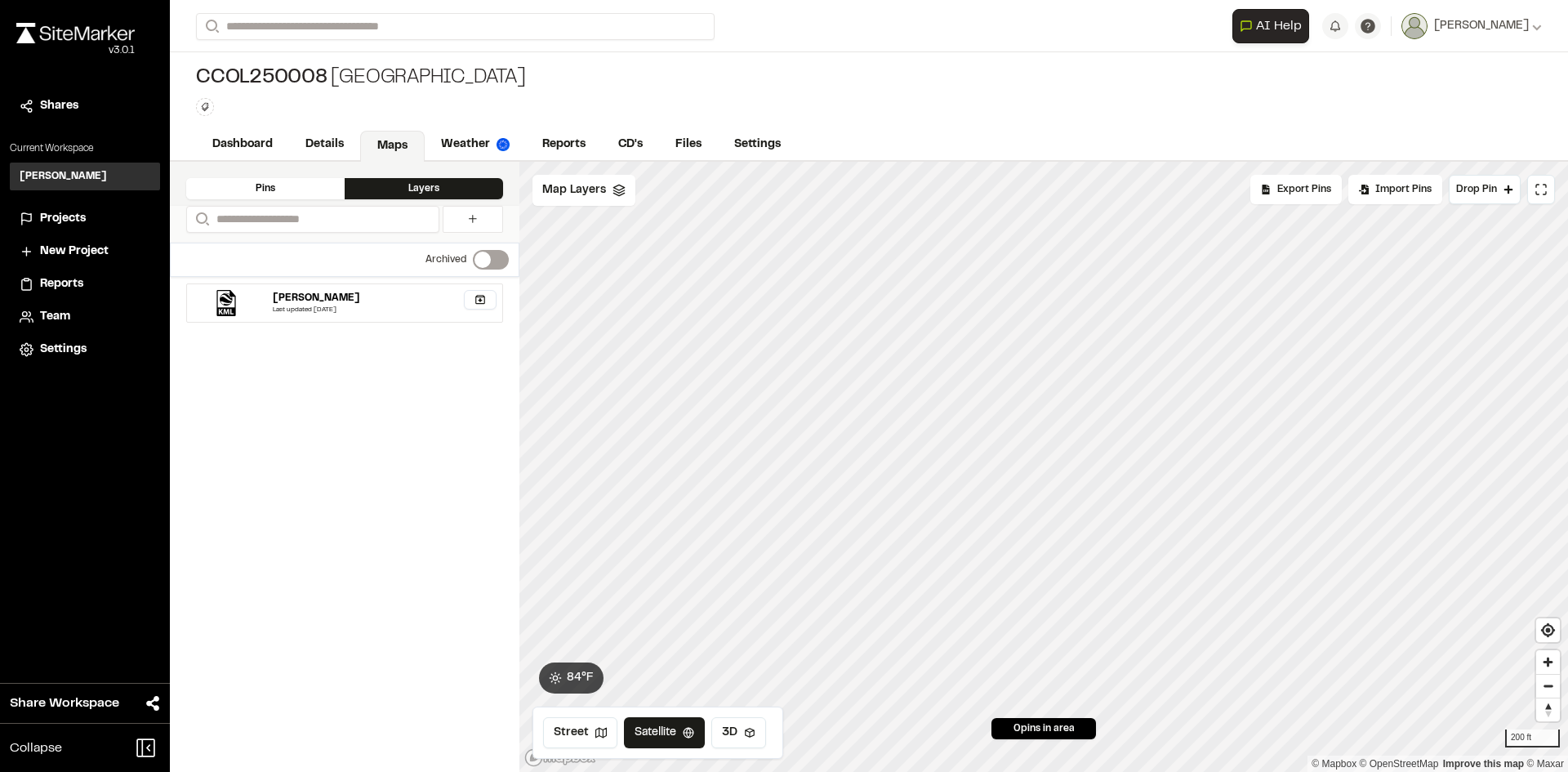
click at [304, 183] on div "Pins" at bounding box center [265, 189] width 159 height 21
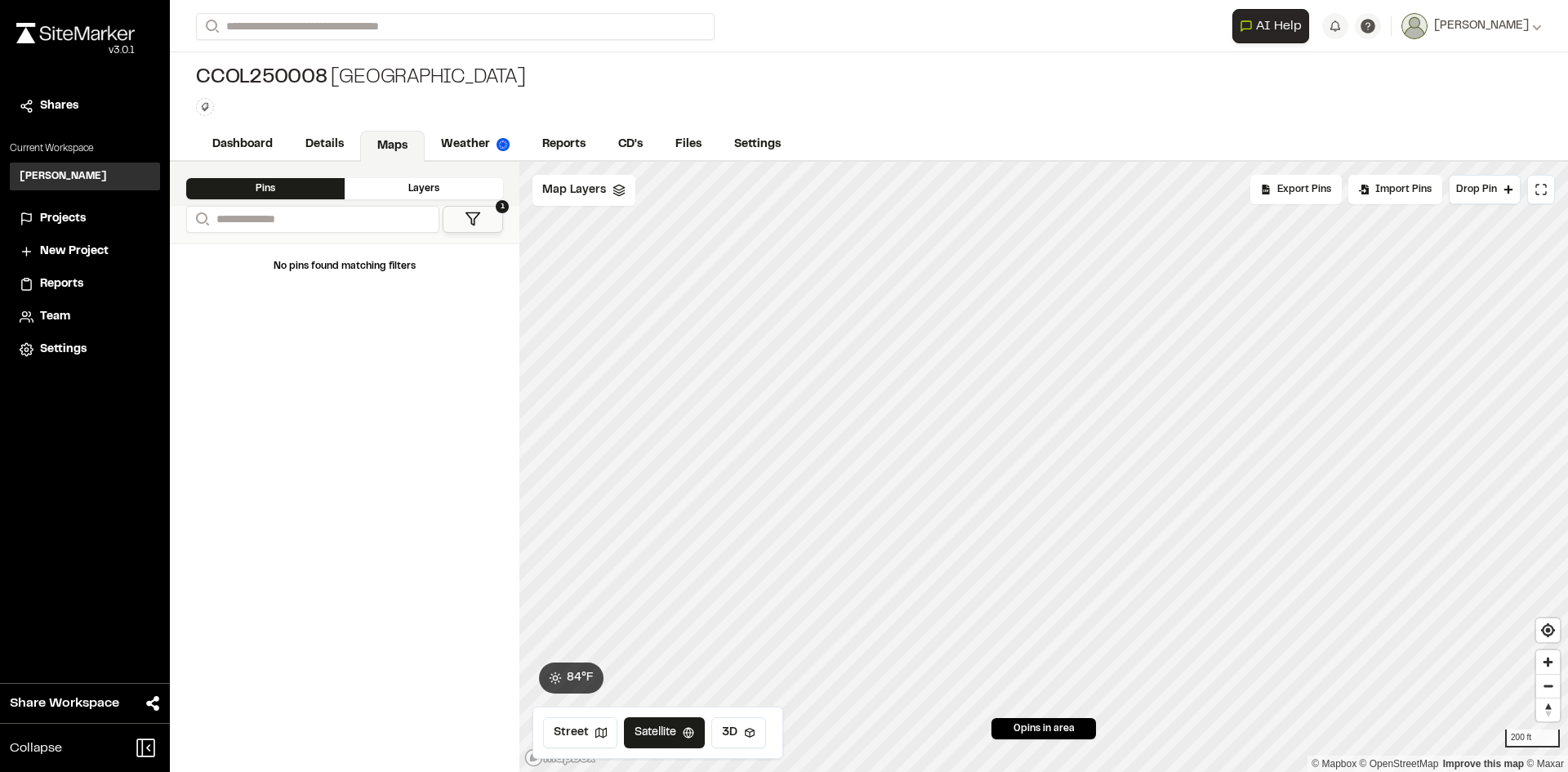
click at [403, 193] on div "Layers" at bounding box center [424, 189] width 159 height 21
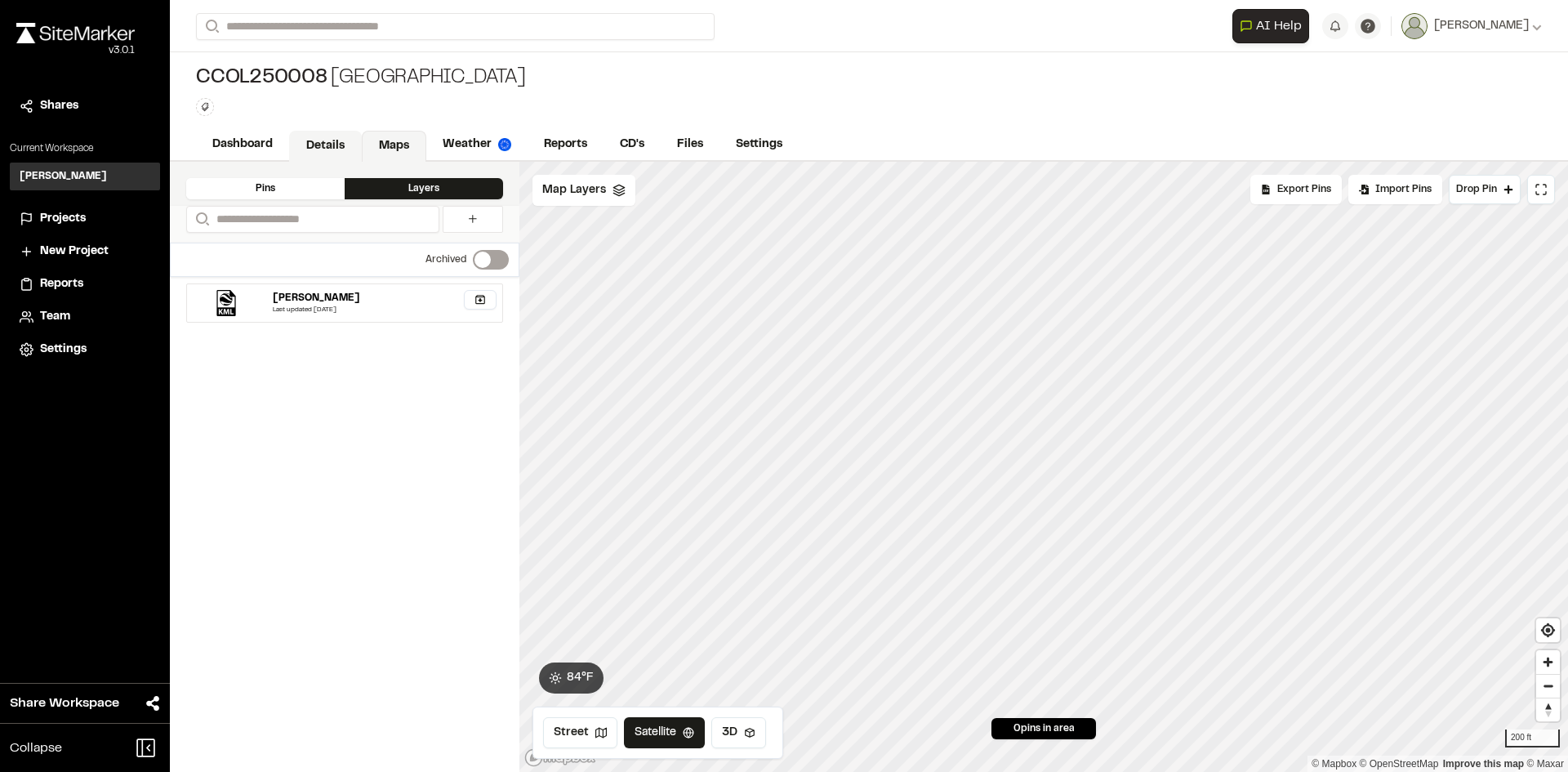
click at [305, 152] on link "Details" at bounding box center [325, 146] width 73 height 31
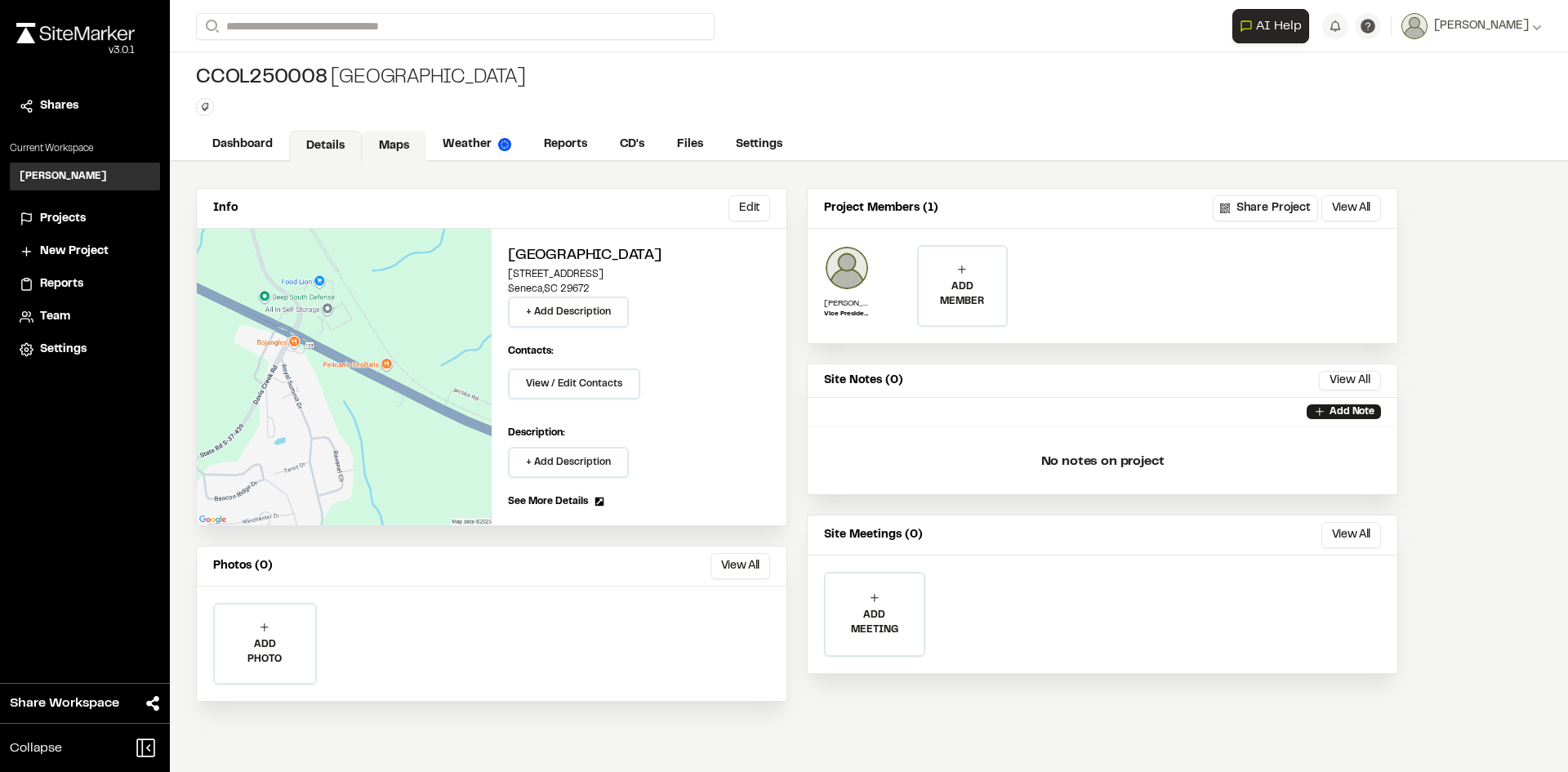
click at [397, 147] on link "Maps" at bounding box center [394, 146] width 65 height 31
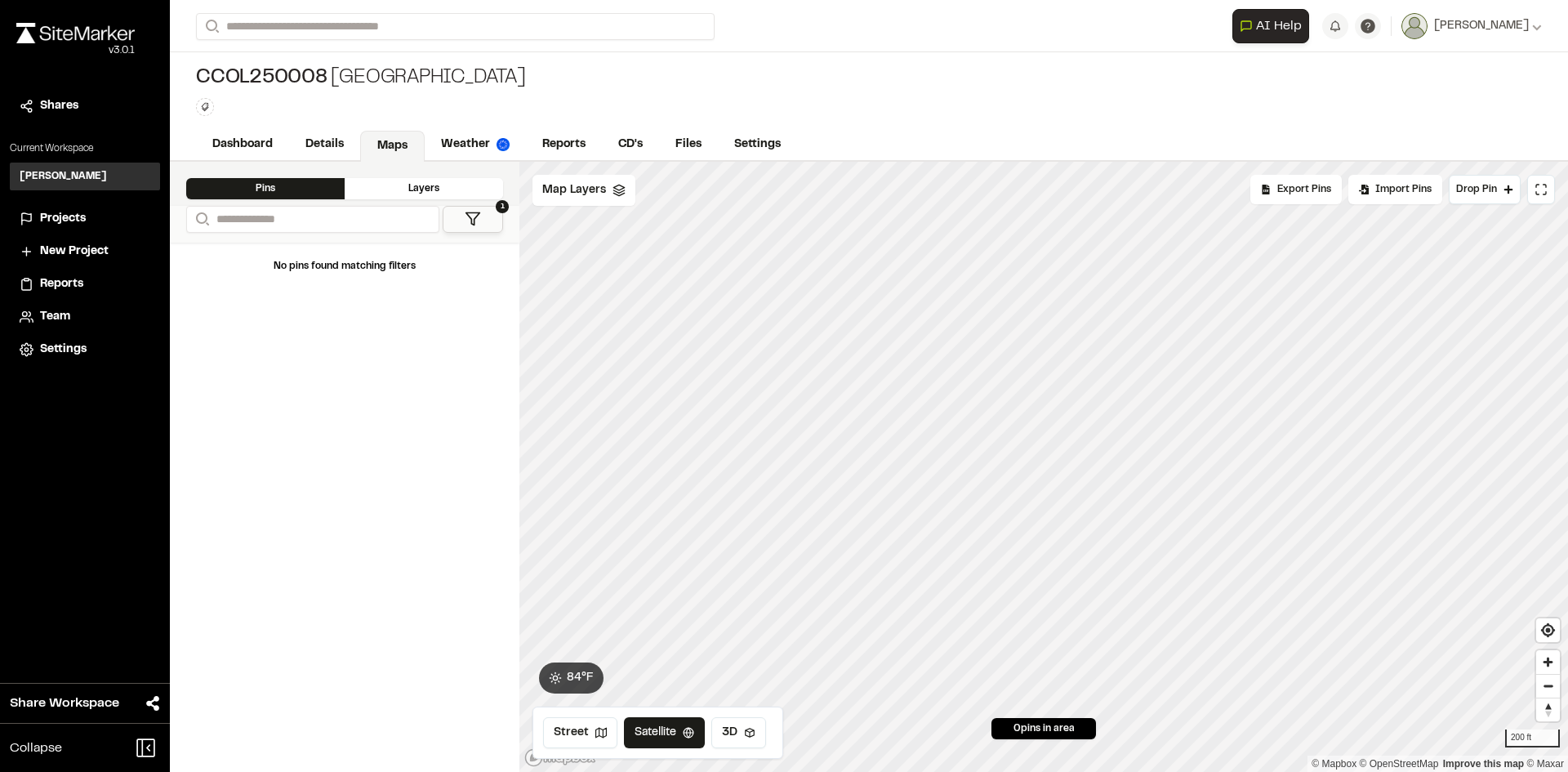
click at [44, 211] on span "Projects" at bounding box center [63, 219] width 46 height 18
